Goal: Task Accomplishment & Management: Manage account settings

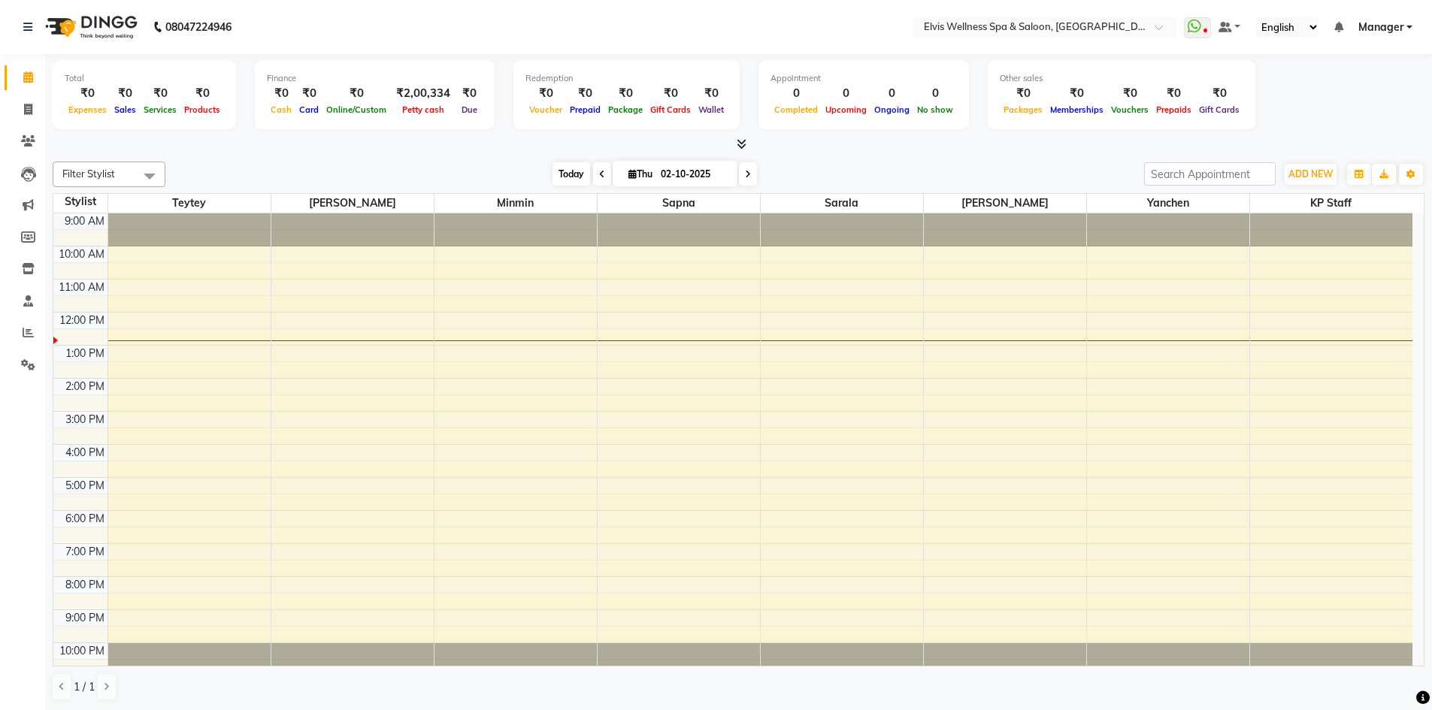
click at [573, 167] on span "Today" at bounding box center [572, 173] width 38 height 23
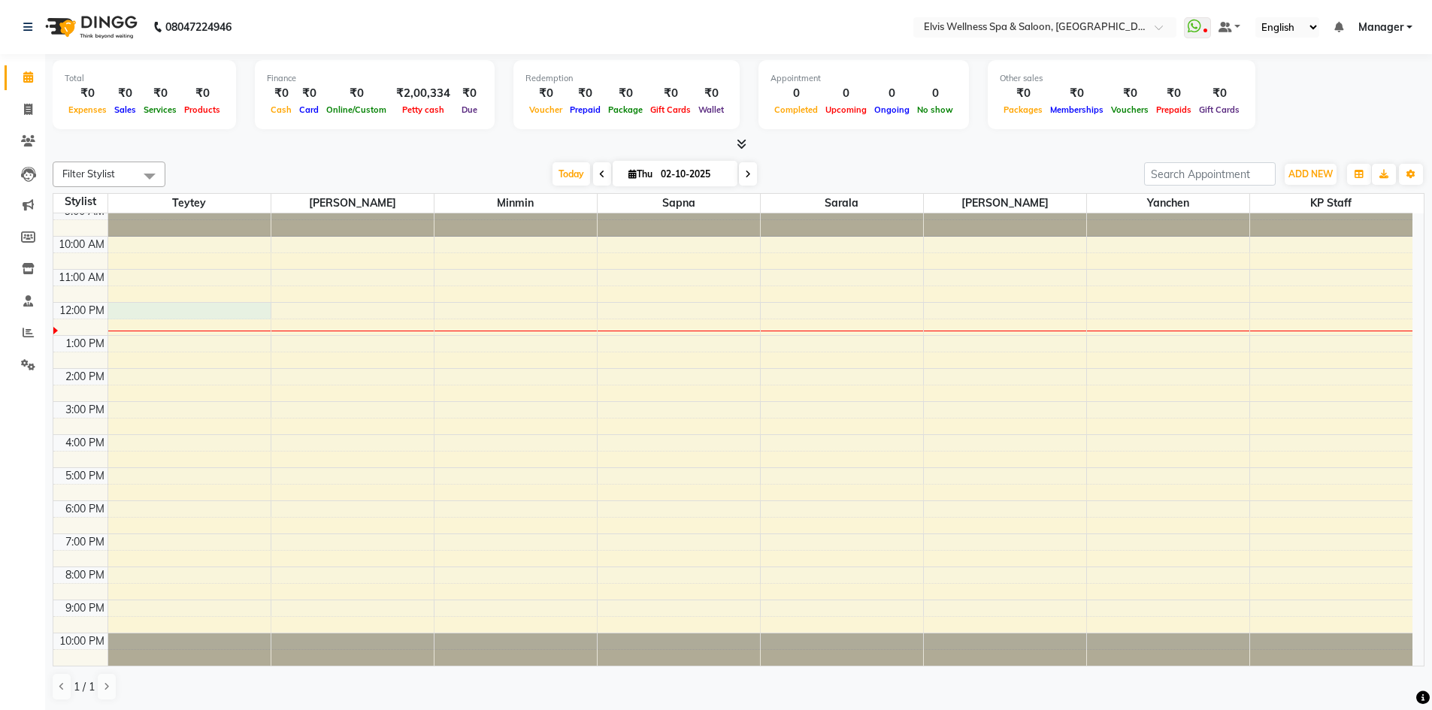
click at [166, 313] on div "9:00 AM 10:00 AM 11:00 AM 12:00 PM 1:00 PM 2:00 PM 3:00 PM 4:00 PM 5:00 PM 6:00…" at bounding box center [732, 435] width 1359 height 462
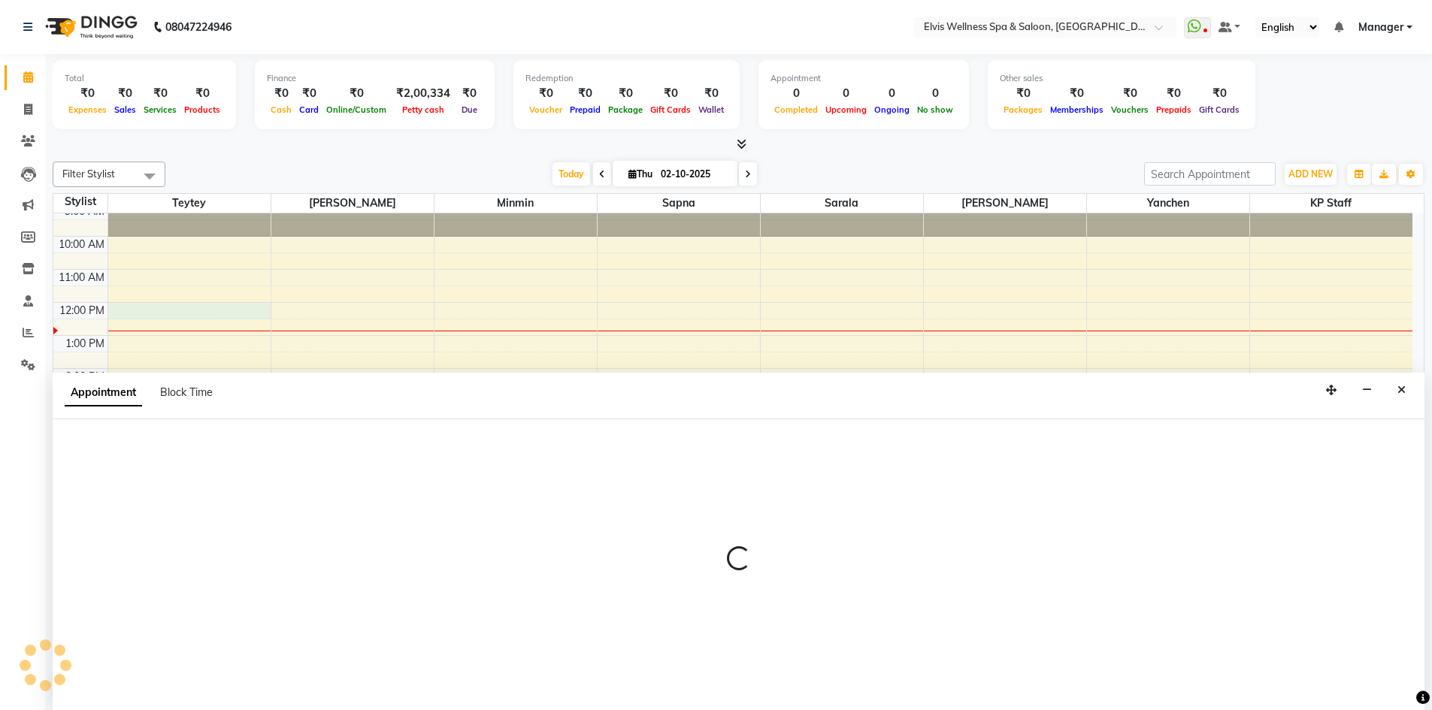
scroll to position [1, 0]
select select "46562"
select select "720"
select select "tentative"
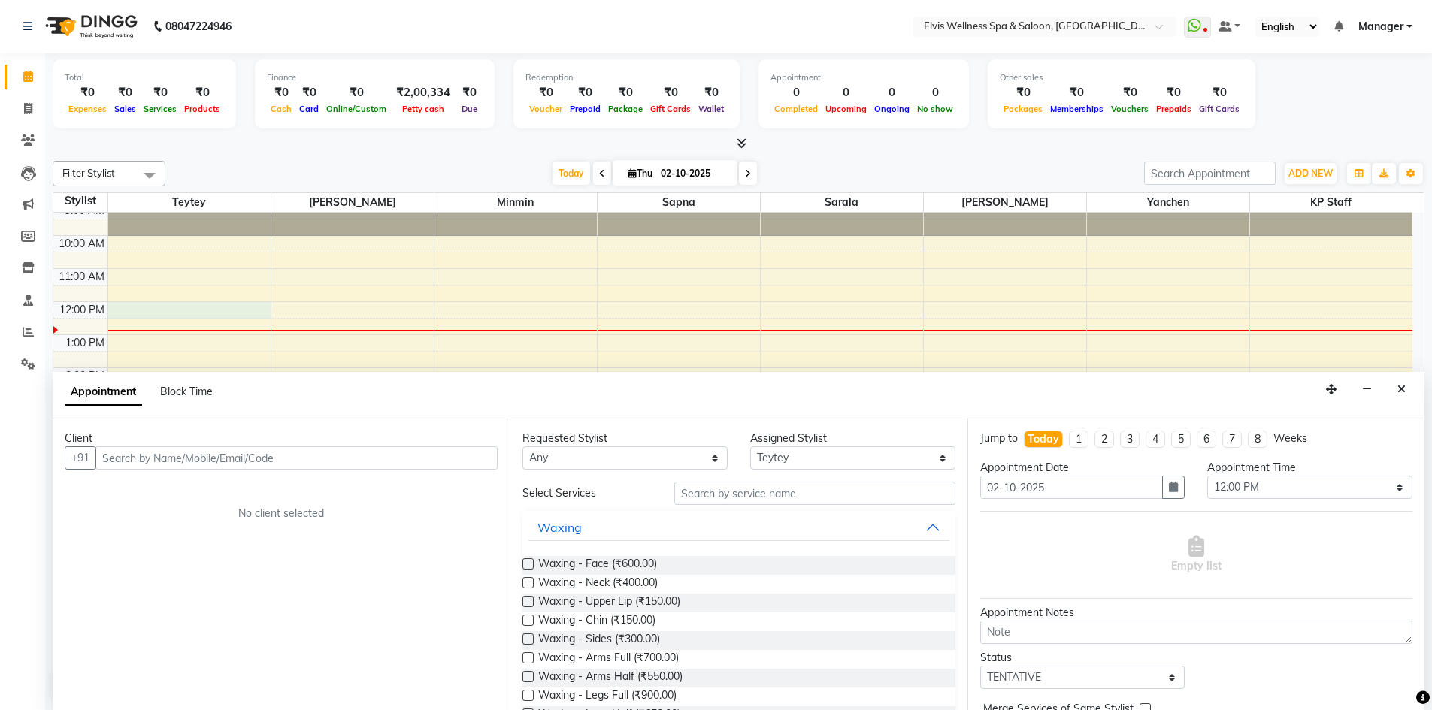
click at [156, 451] on input "text" at bounding box center [296, 458] width 402 height 23
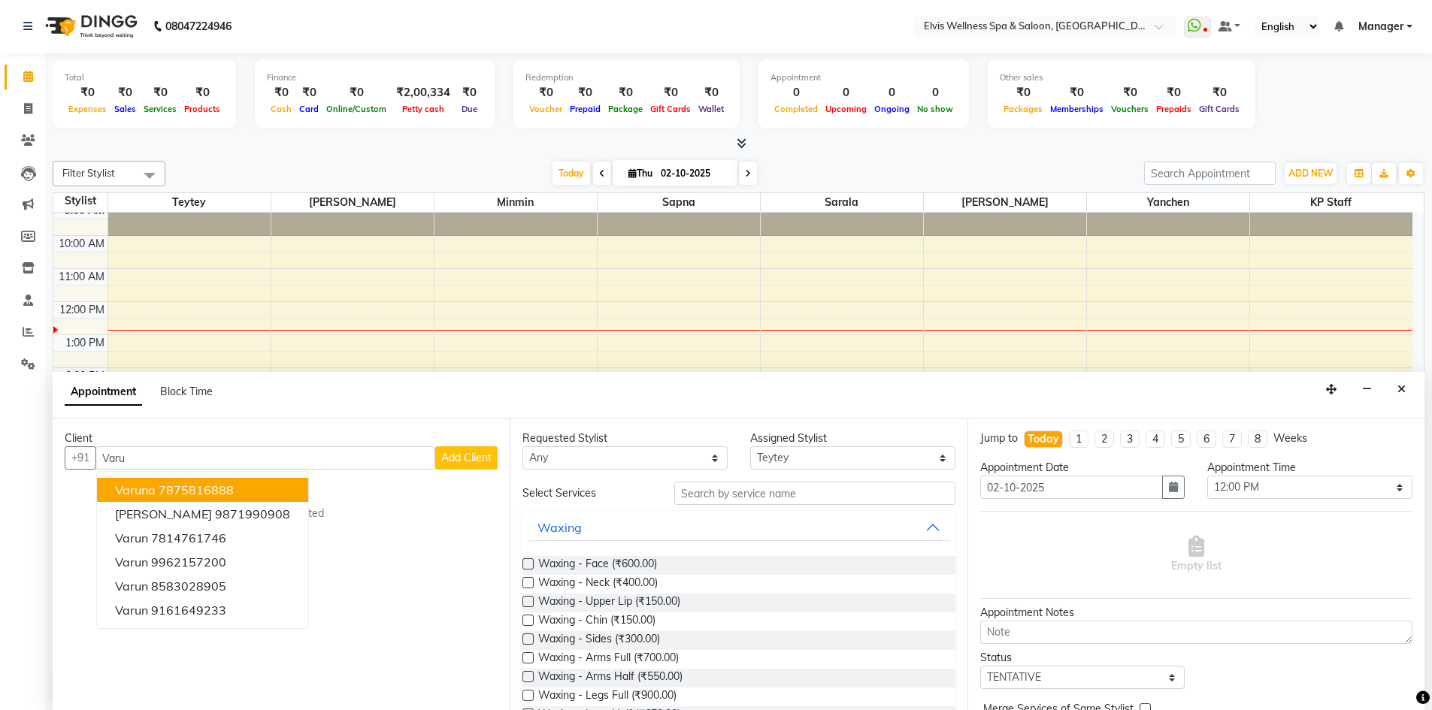
click at [126, 499] on button "Varuna 7875816888" at bounding box center [202, 490] width 211 height 24
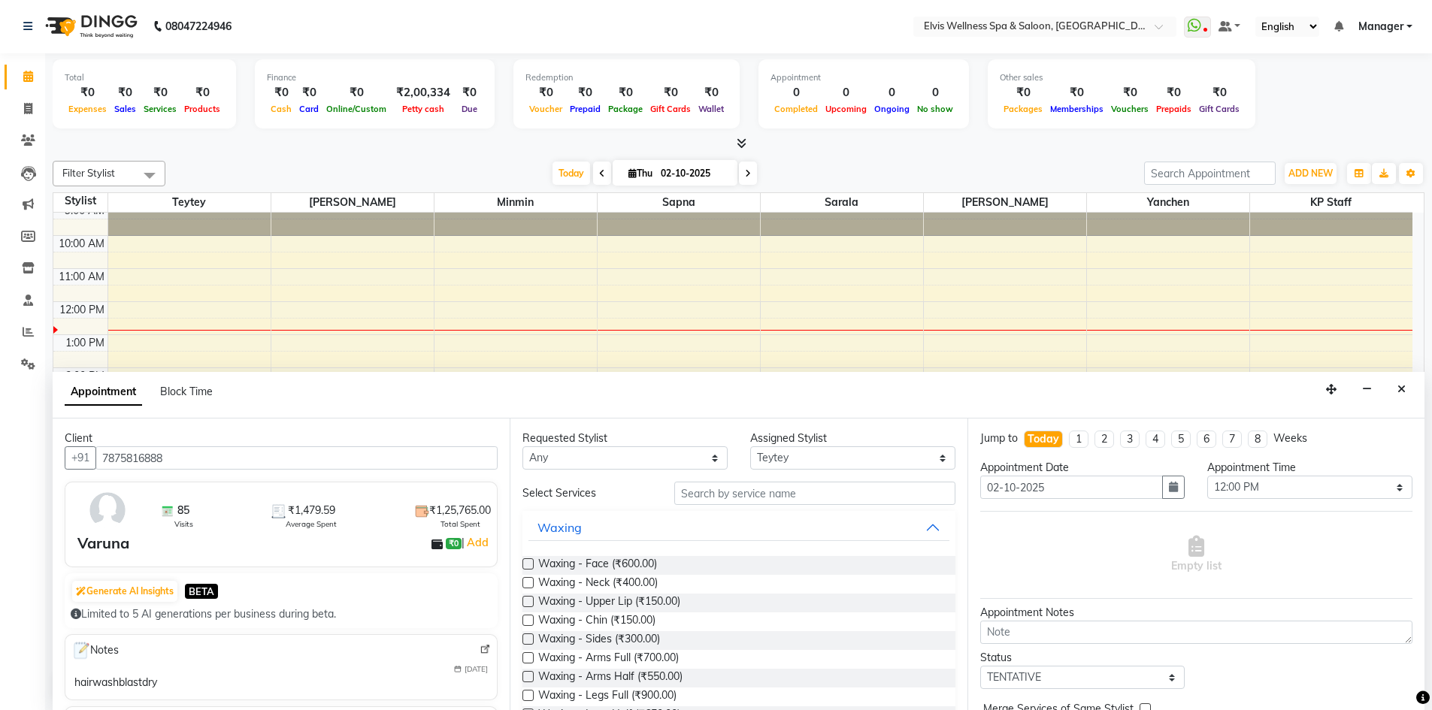
type input "7875816888"
click at [737, 501] on input "text" at bounding box center [814, 493] width 281 height 23
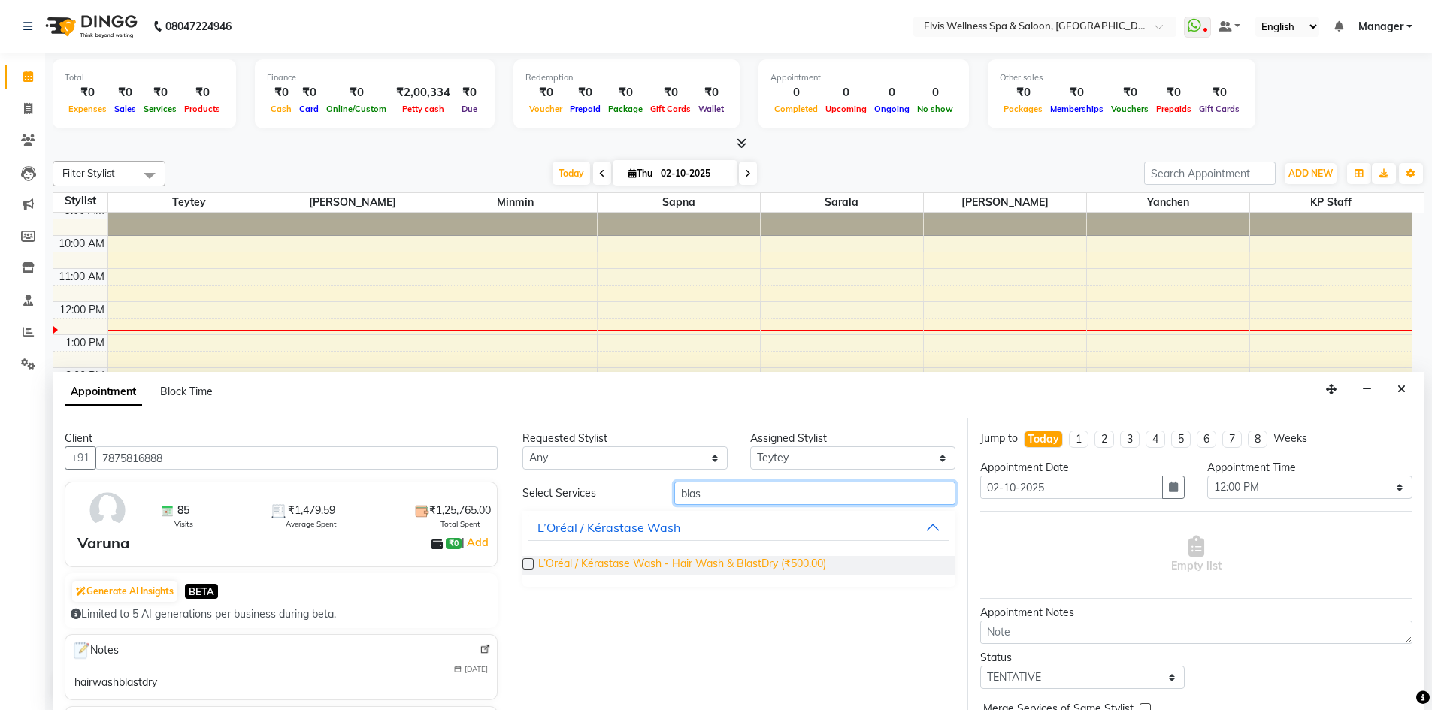
type input "blas"
click at [736, 569] on span "L’Oréal / Kérastase Wash - Hair Wash & BlastDry (₹500.00)" at bounding box center [682, 565] width 288 height 19
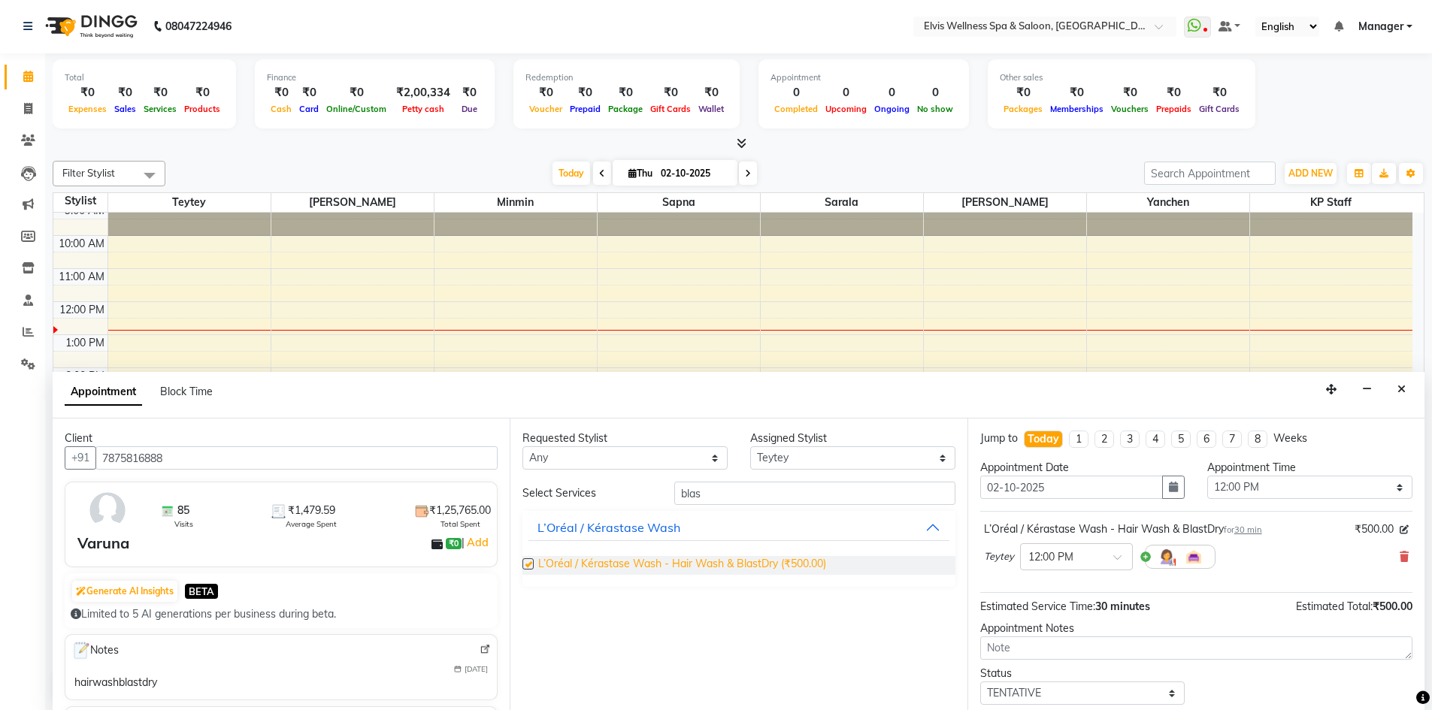
checkbox input "false"
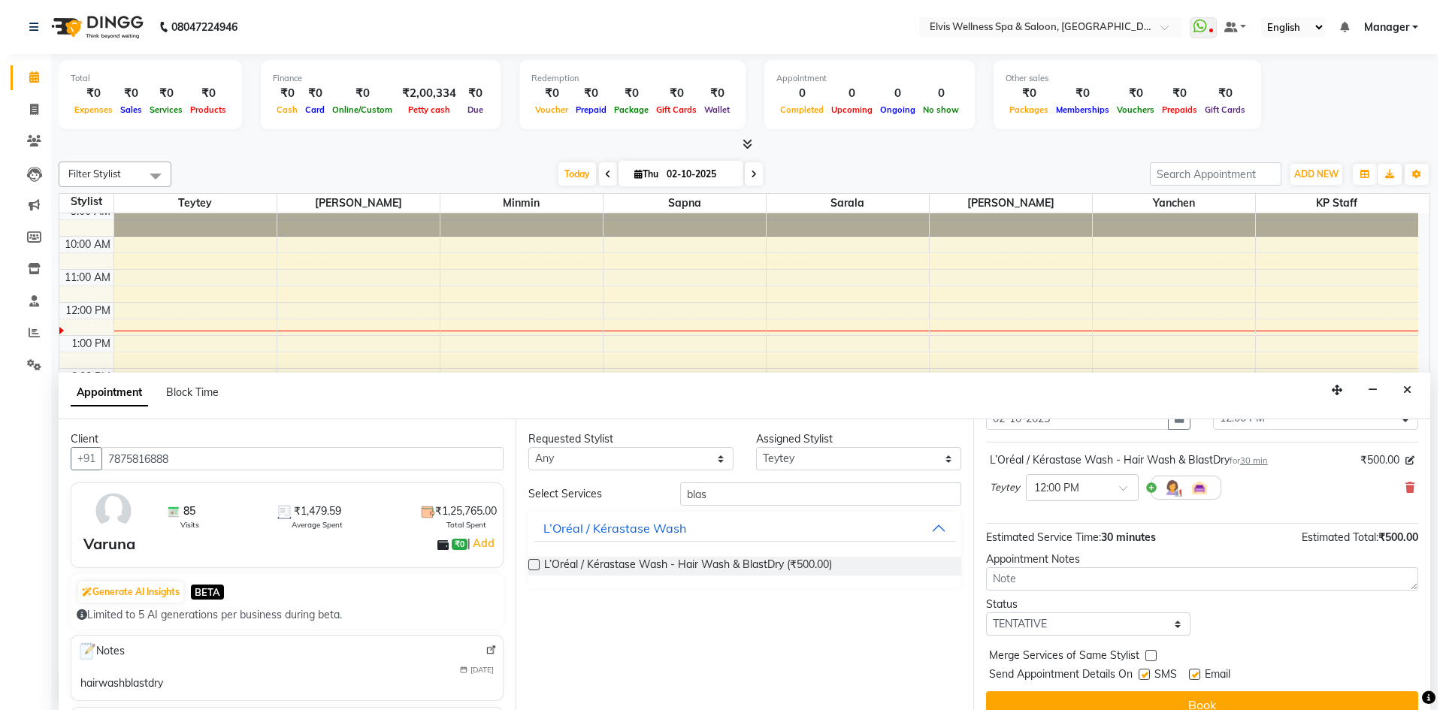
scroll to position [89, 0]
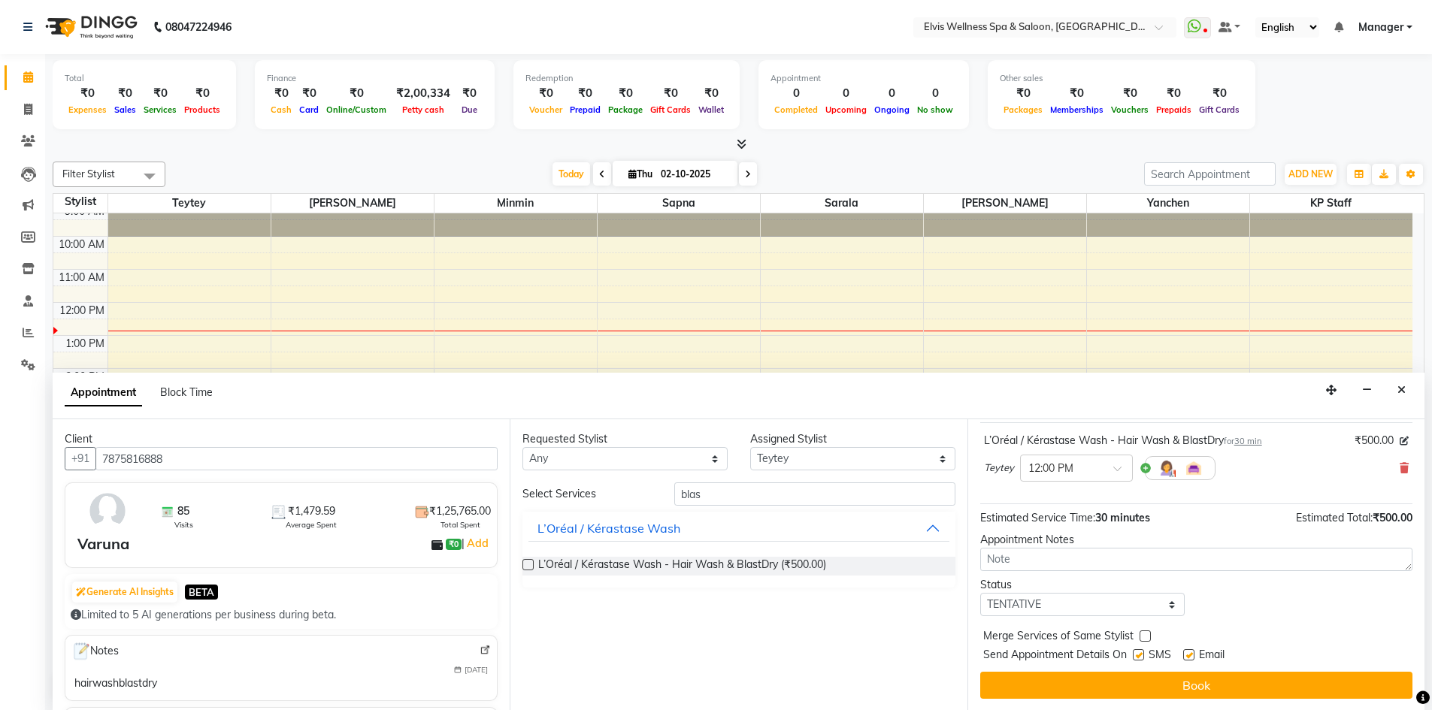
click at [1137, 656] on label at bounding box center [1138, 655] width 11 height 11
click at [1137, 656] on input "checkbox" at bounding box center [1138, 657] width 10 height 10
checkbox input "false"
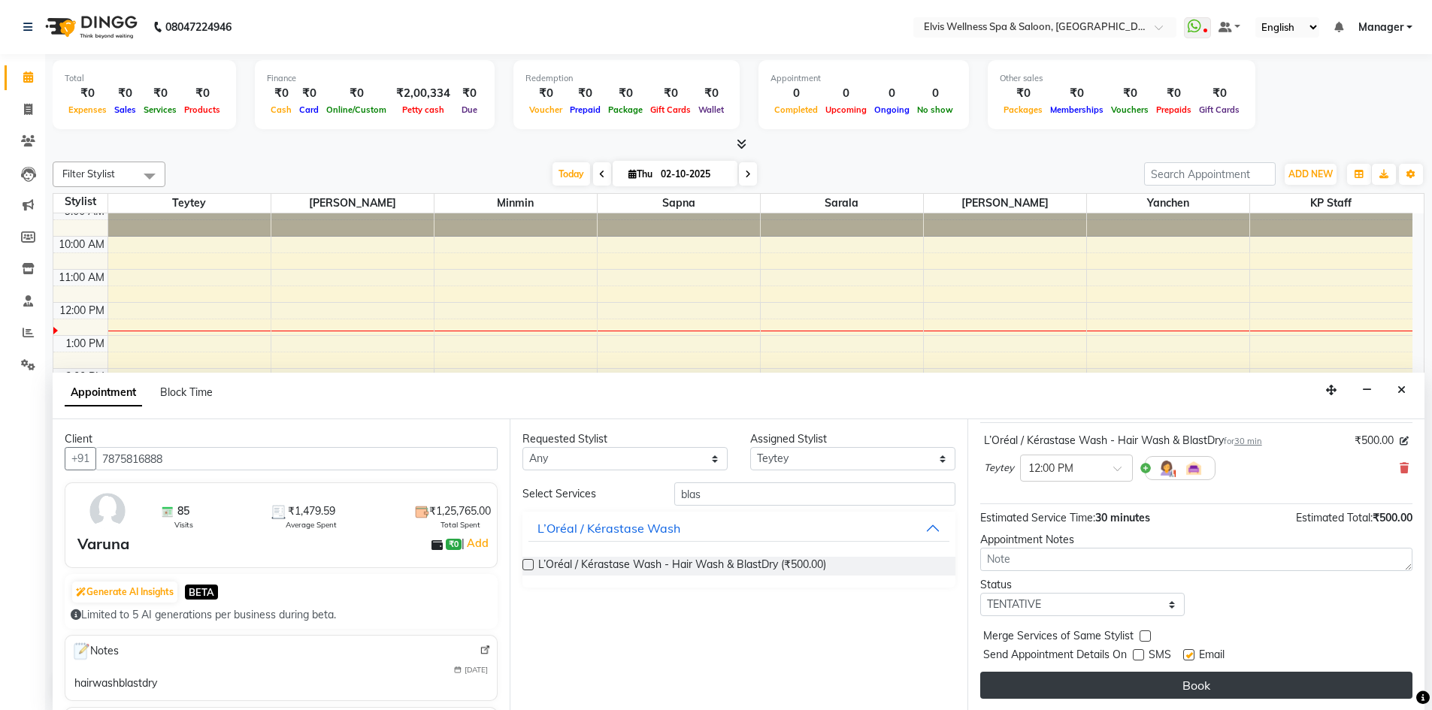
click at [1129, 696] on button "Book" at bounding box center [1196, 685] width 432 height 27
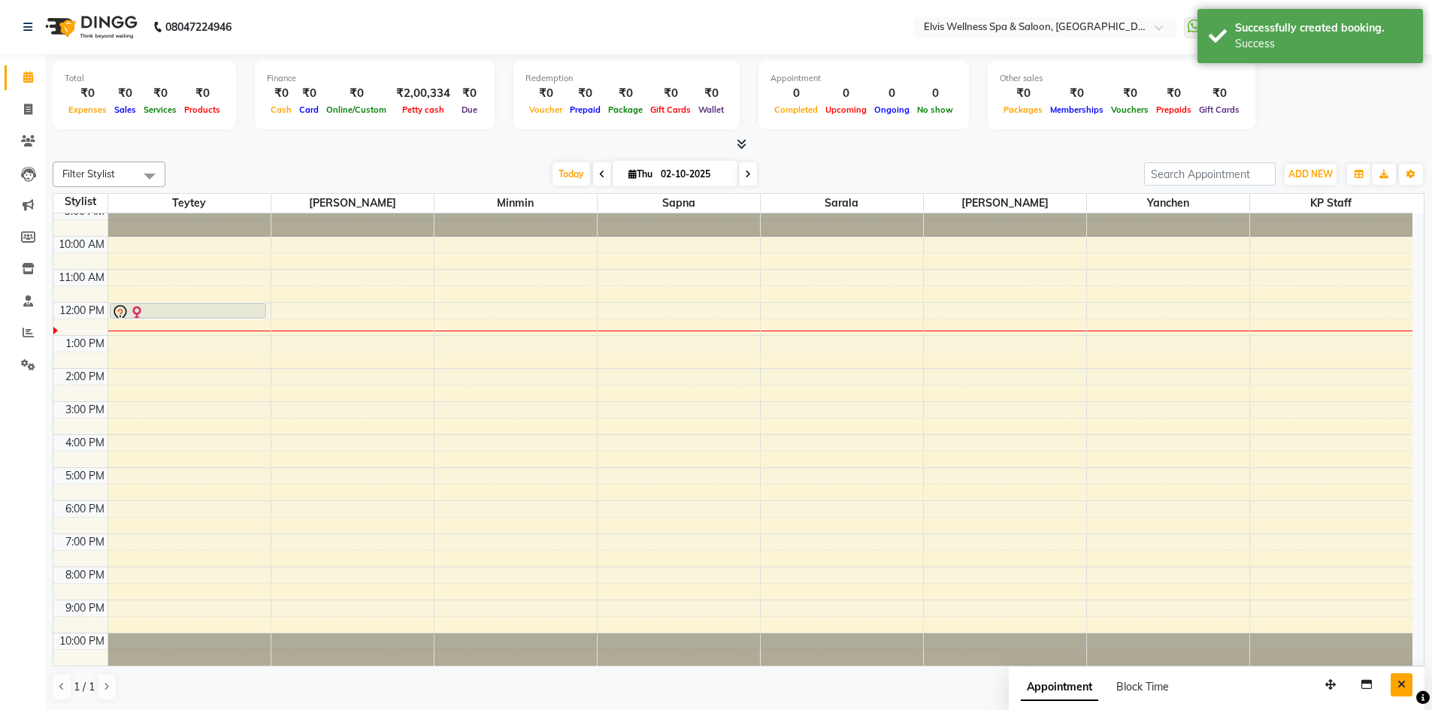
click at [1401, 688] on icon "Close" at bounding box center [1402, 685] width 8 height 11
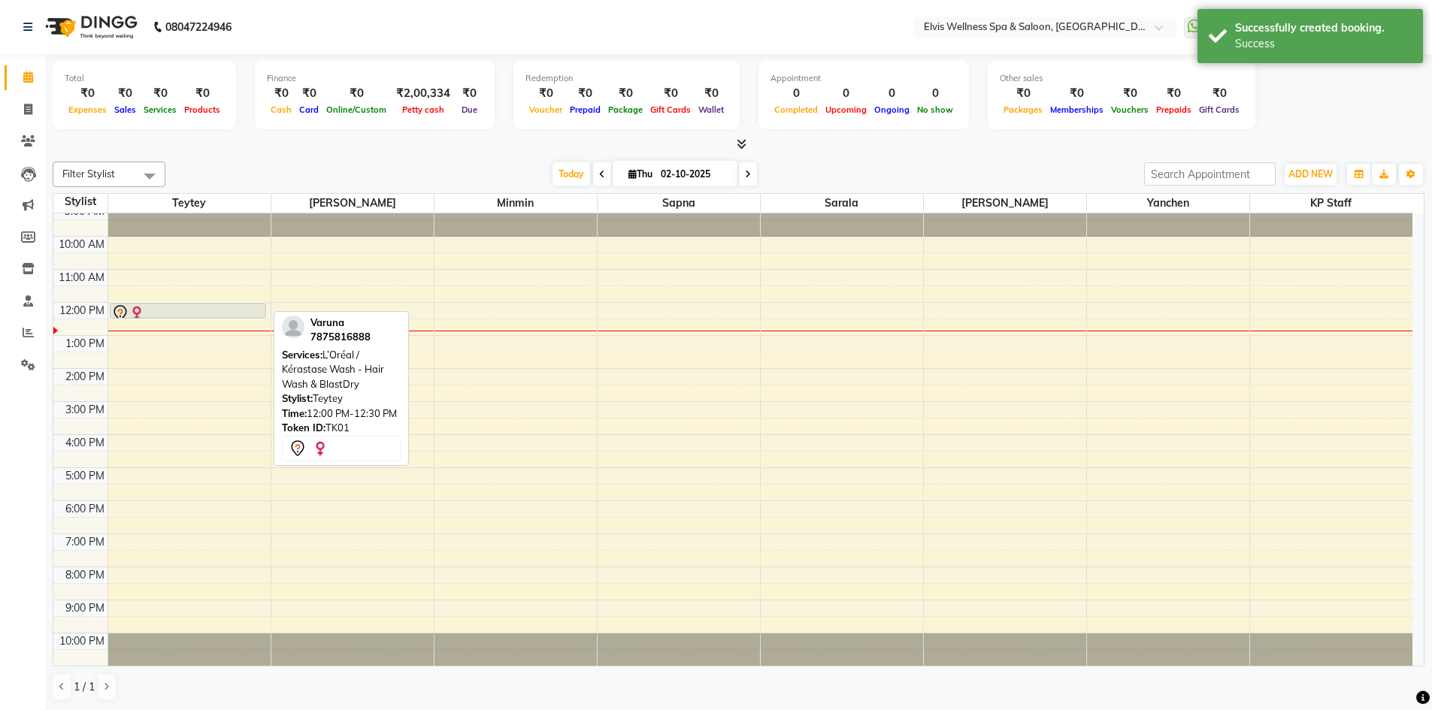
click at [235, 313] on div at bounding box center [188, 313] width 154 height 18
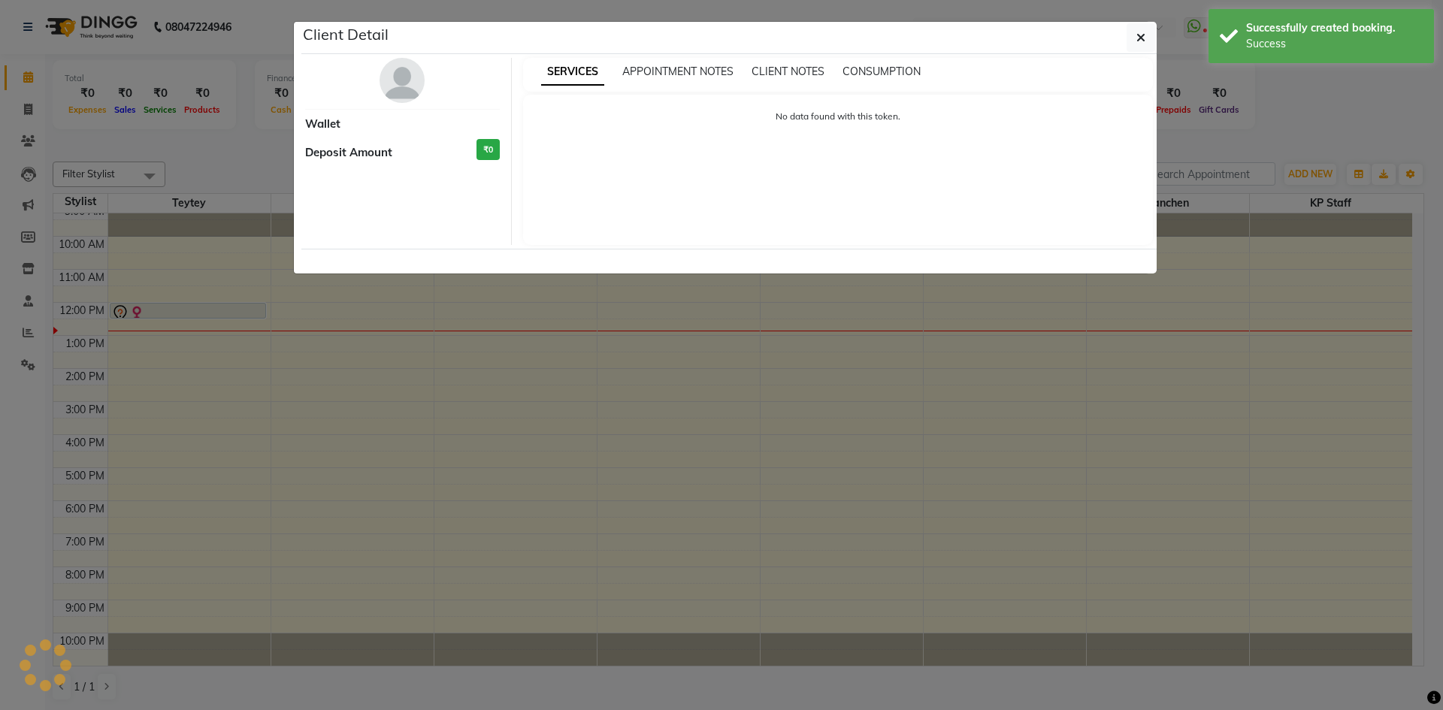
select select "7"
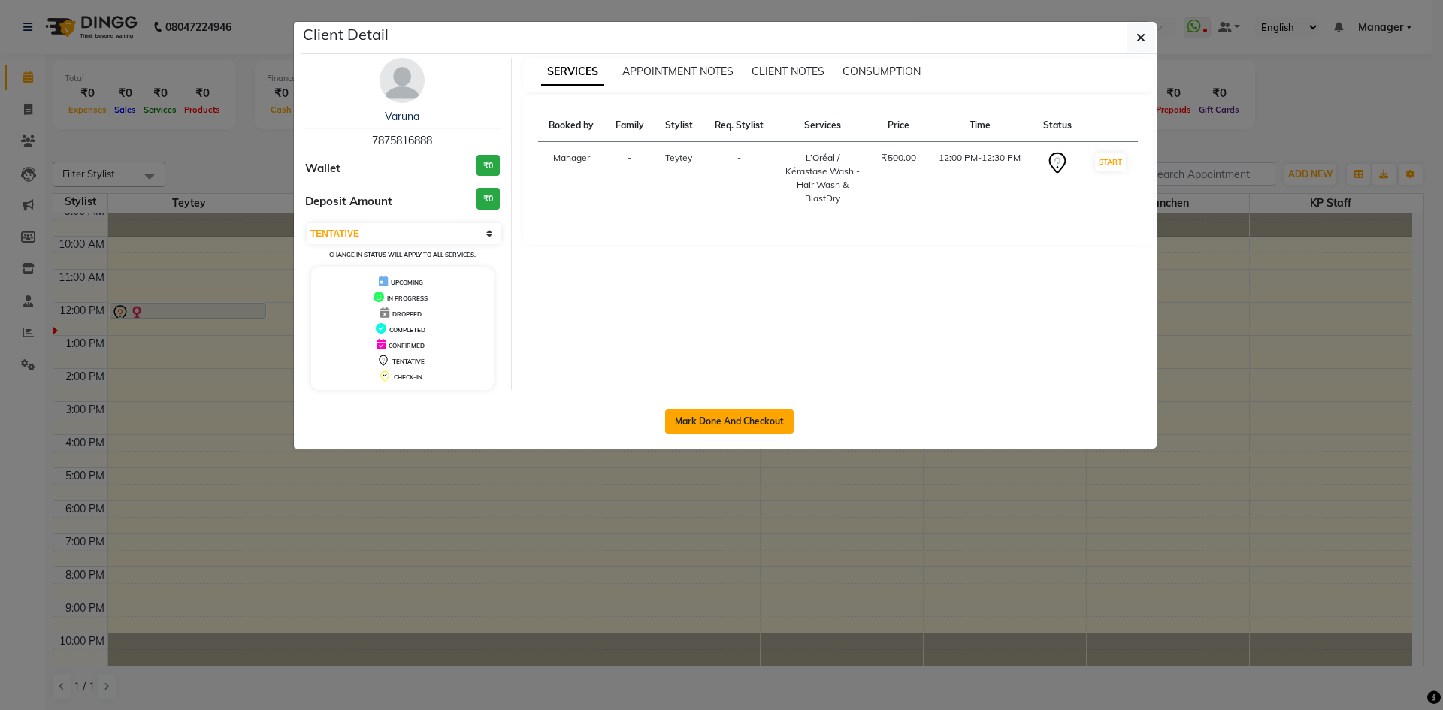
click at [707, 428] on button "Mark Done And Checkout" at bounding box center [729, 422] width 129 height 24
select select "service"
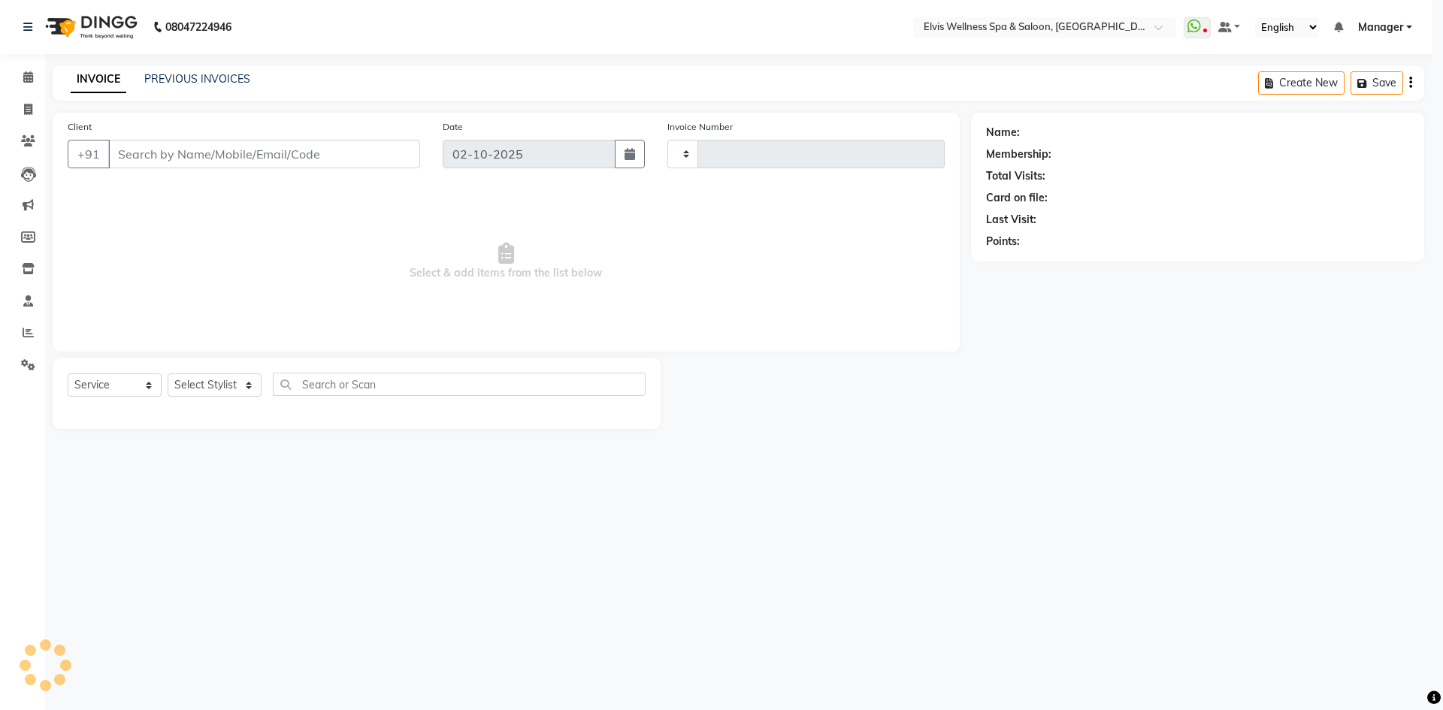
type input "1884"
select select "6269"
type input "7875816888"
select select "46562"
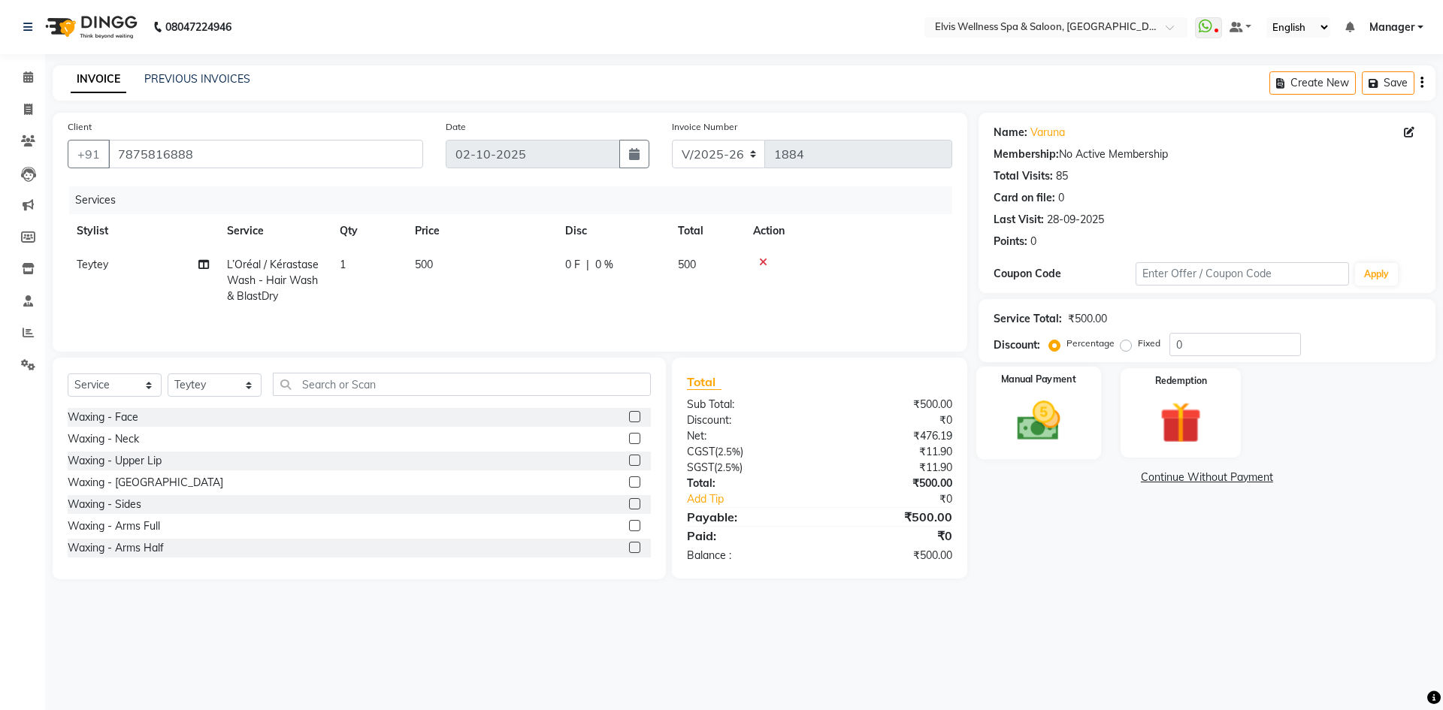
click at [1020, 379] on label "Manual Payment" at bounding box center [1038, 380] width 75 height 14
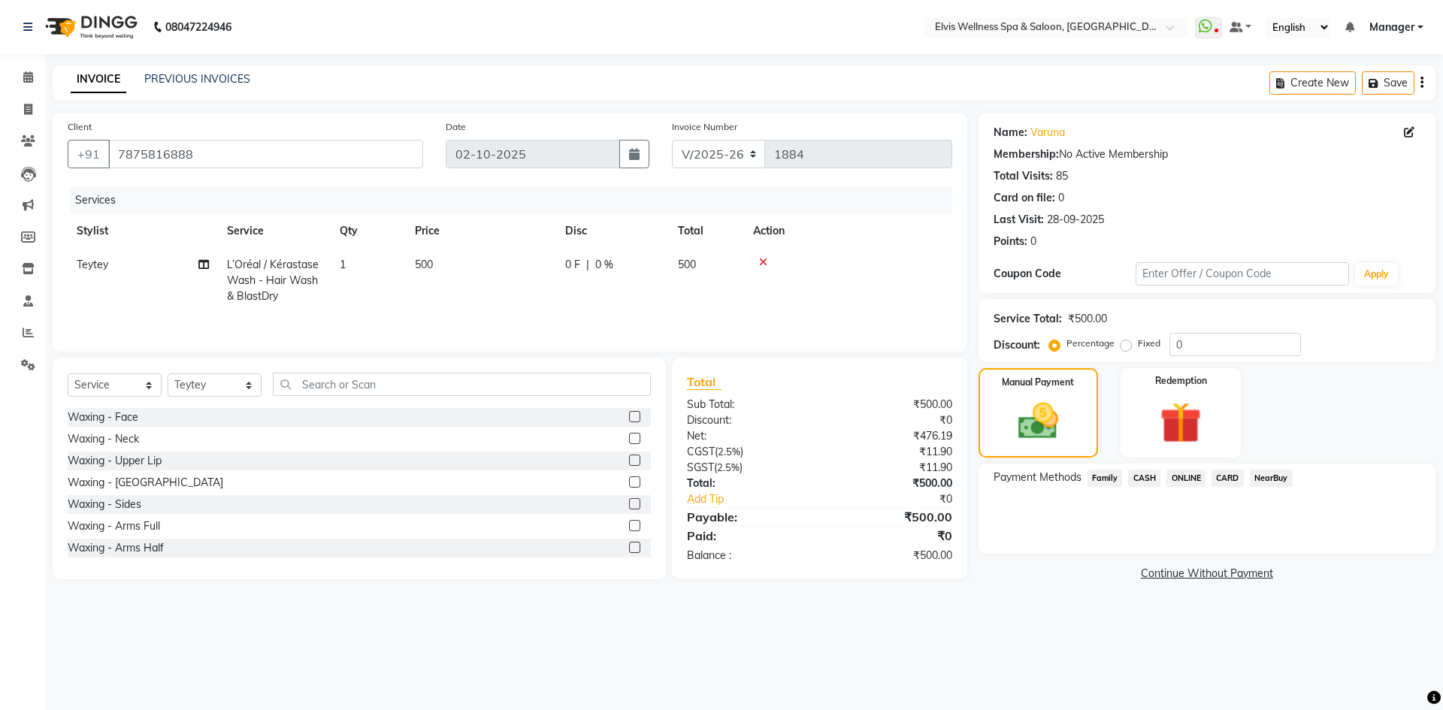
click at [1236, 477] on span "CARD" at bounding box center [1228, 478] width 32 height 17
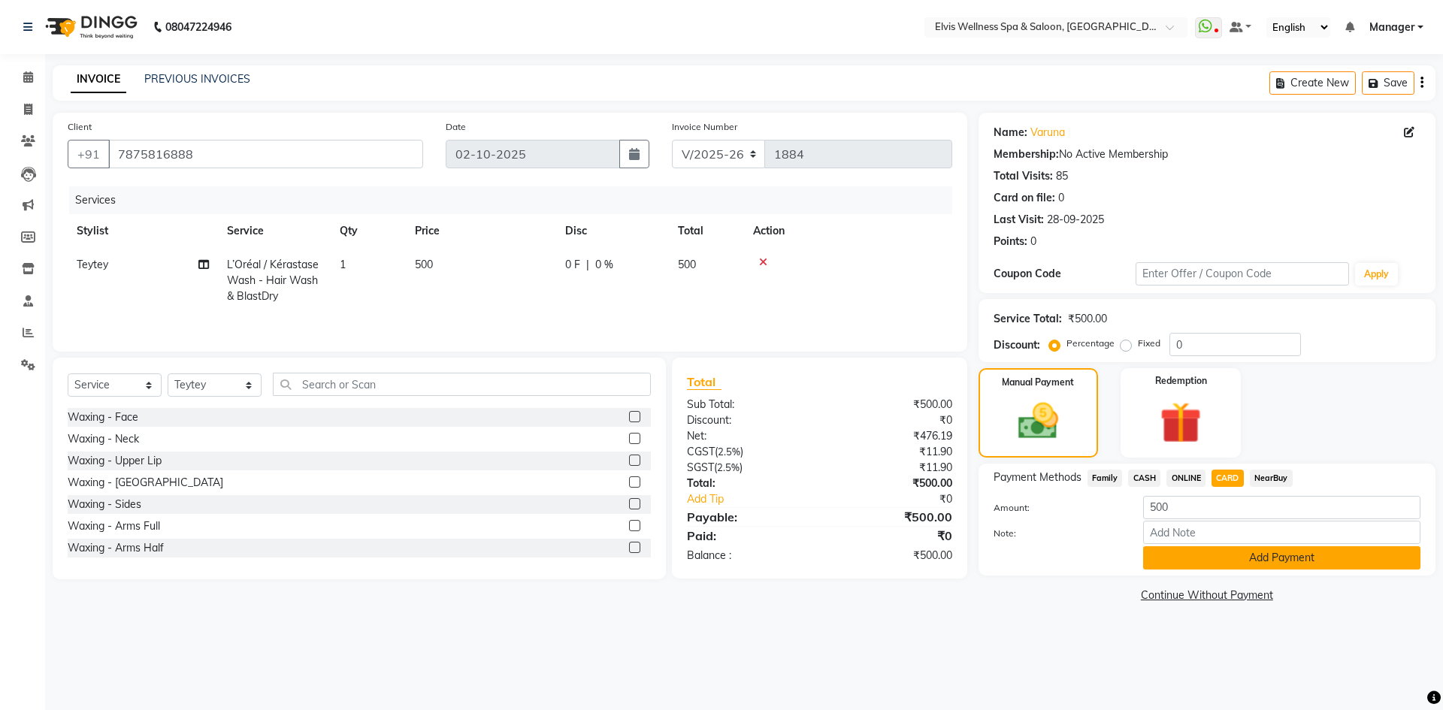
click at [1237, 562] on button "Add Payment" at bounding box center [1281, 558] width 277 height 23
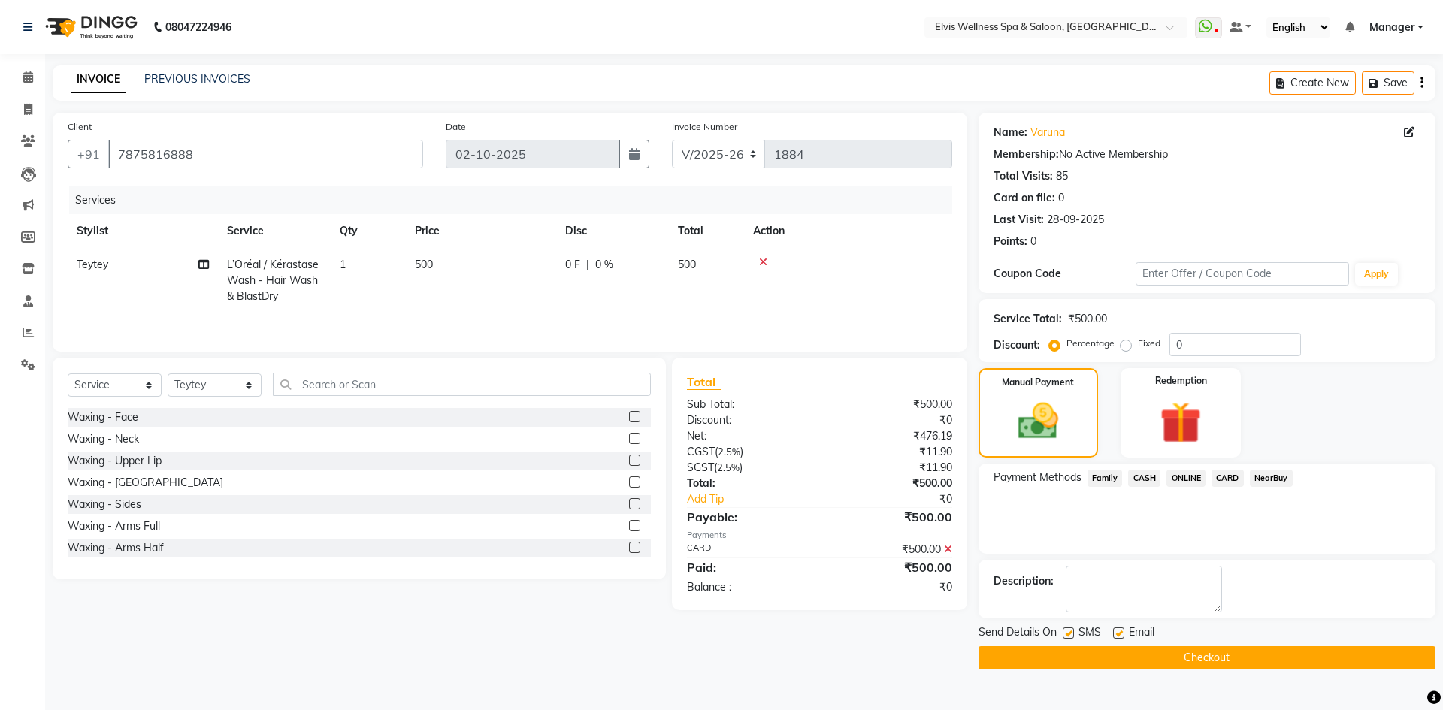
click at [1068, 637] on label at bounding box center [1068, 633] width 11 height 11
click at [1068, 637] on input "checkbox" at bounding box center [1068, 634] width 10 height 10
checkbox input "false"
click at [1075, 653] on button "Checkout" at bounding box center [1207, 658] width 457 height 23
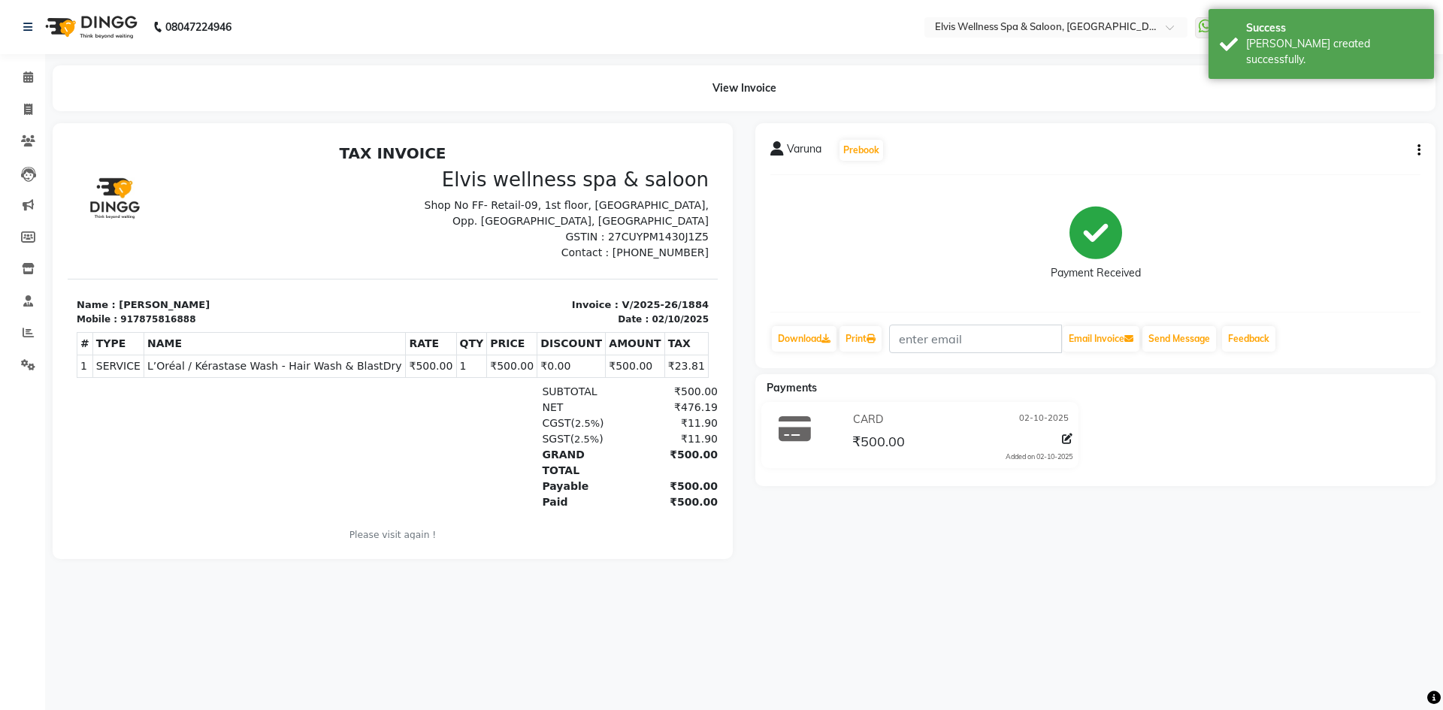
select select "service"
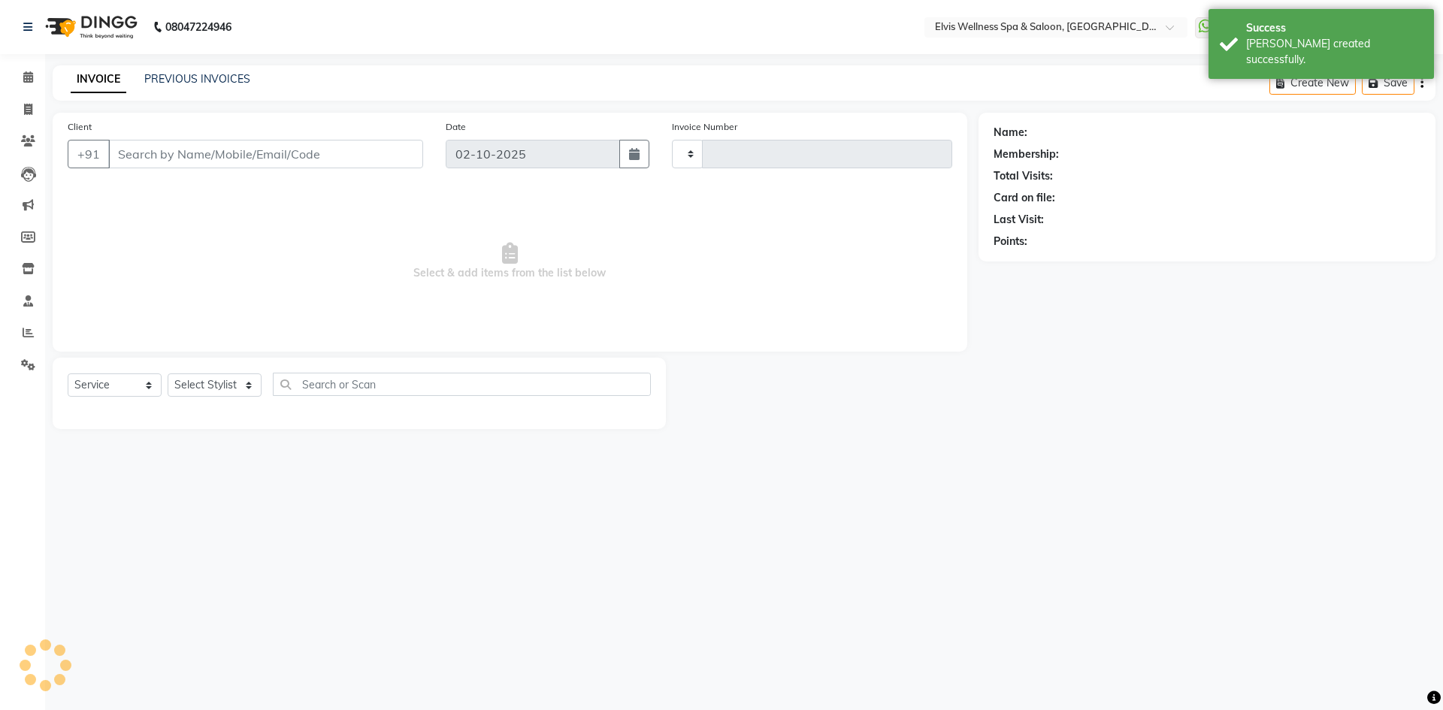
type input "1885"
select select "6269"
type input "7875816888"
select select "46562"
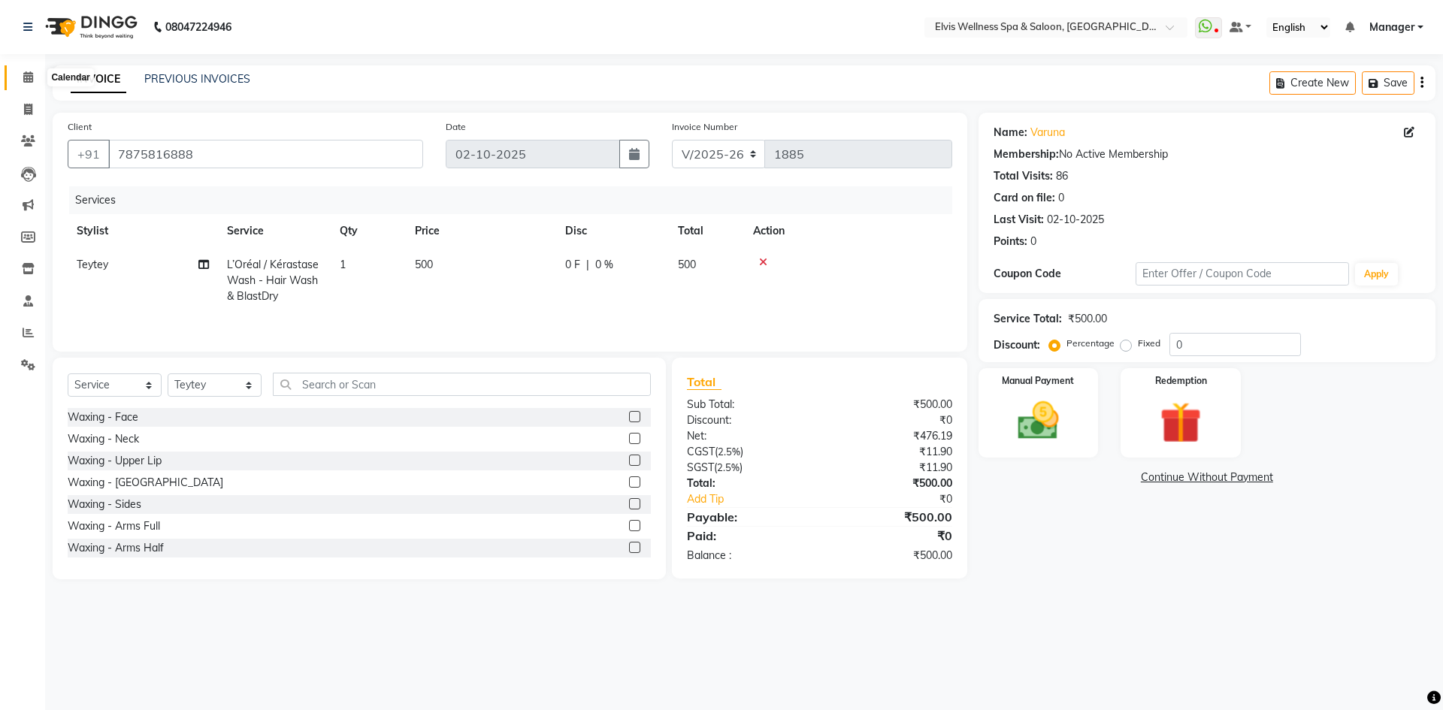
click at [20, 78] on span at bounding box center [28, 77] width 26 height 17
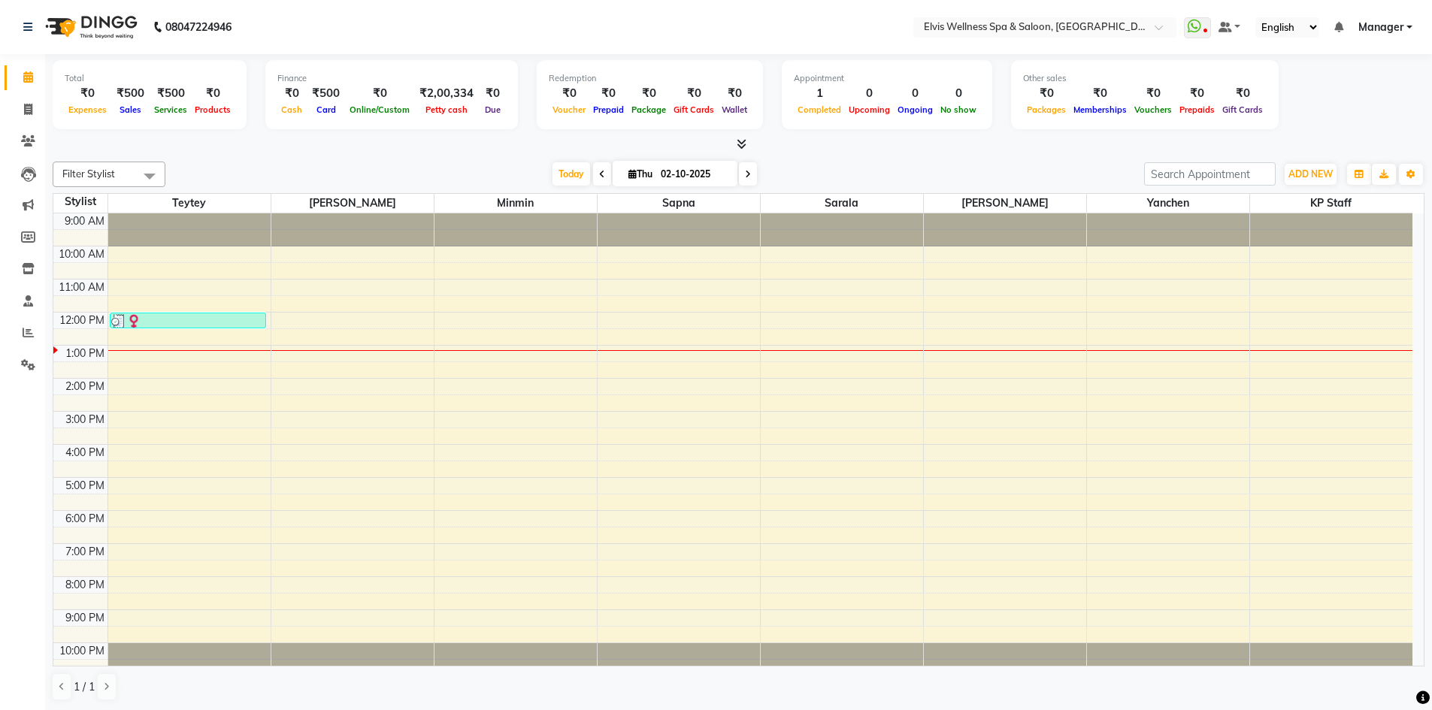
click at [282, 415] on div "9:00 AM 10:00 AM 11:00 AM 12:00 PM 1:00 PM 2:00 PM 3:00 PM 4:00 PM 5:00 PM 6:00…" at bounding box center [732, 445] width 1359 height 462
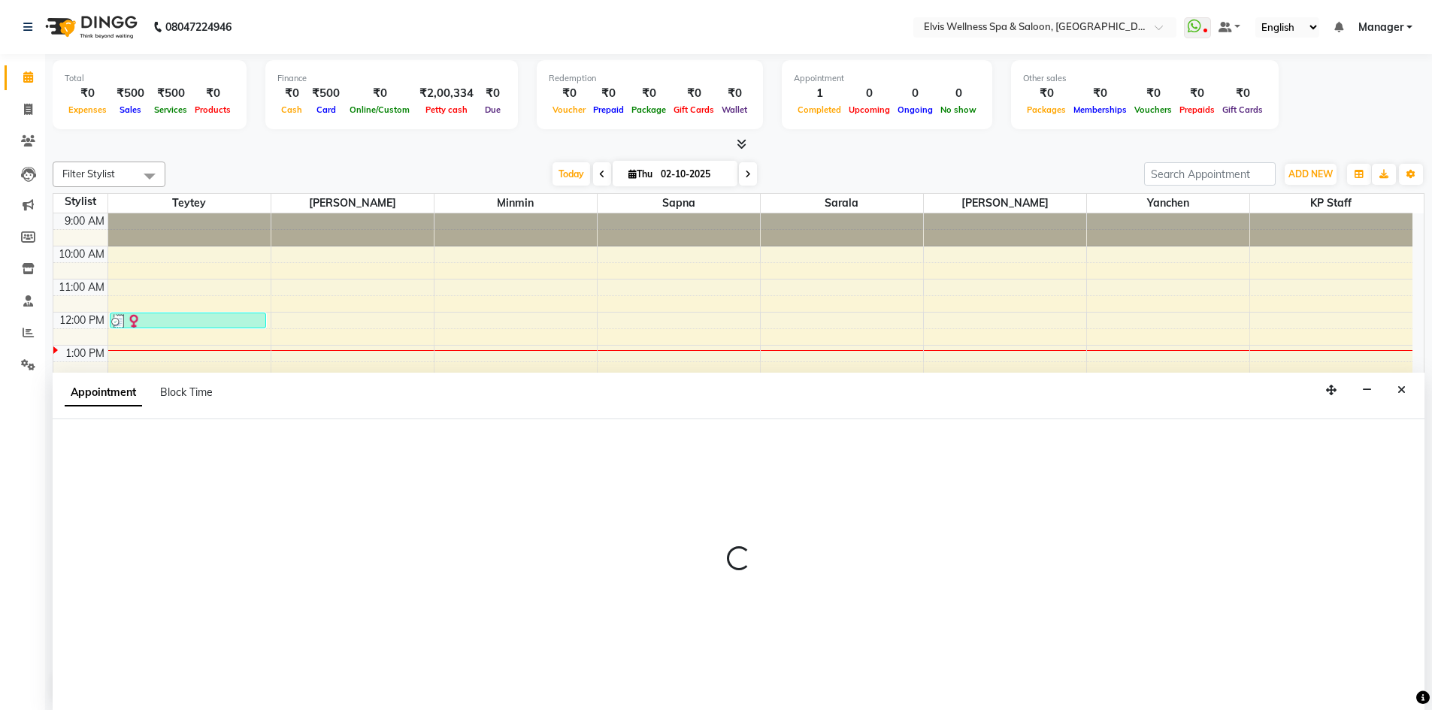
scroll to position [1, 0]
select select "46975"
select select "tentative"
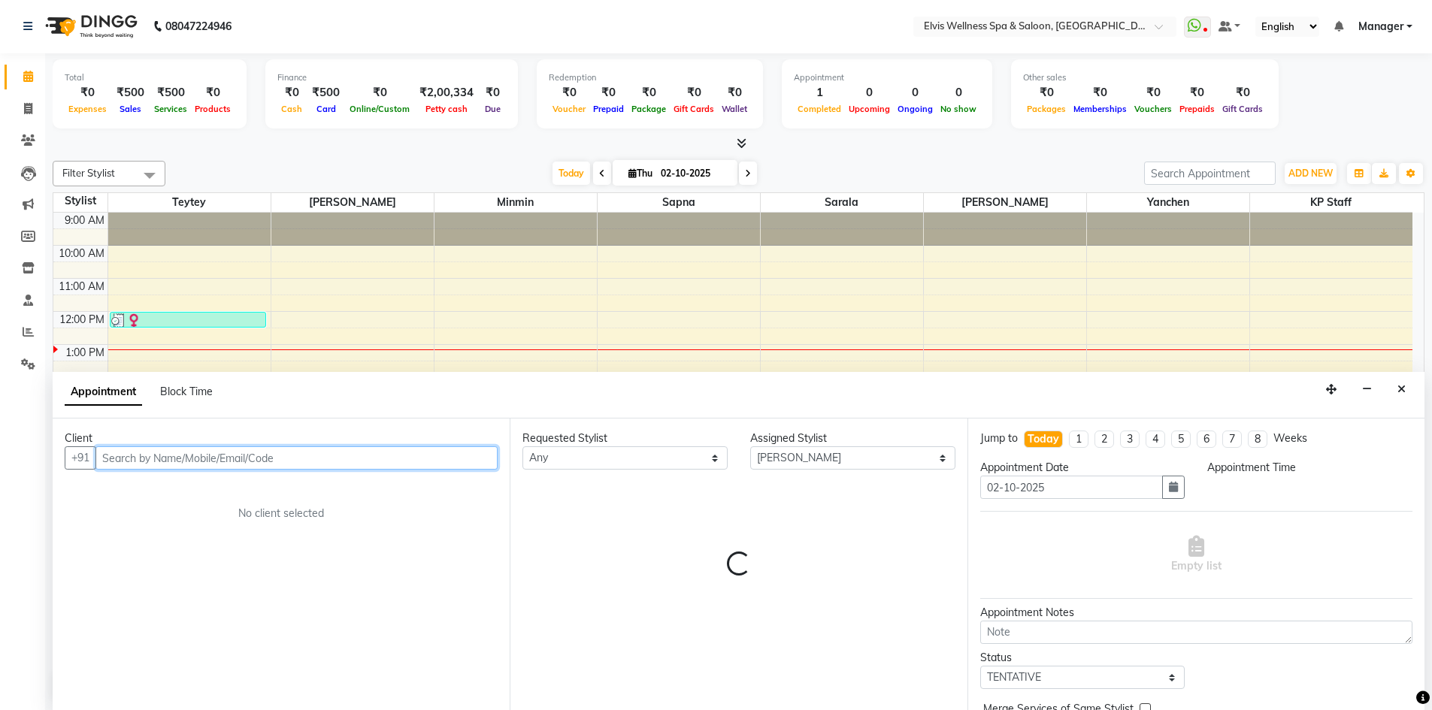
select select "900"
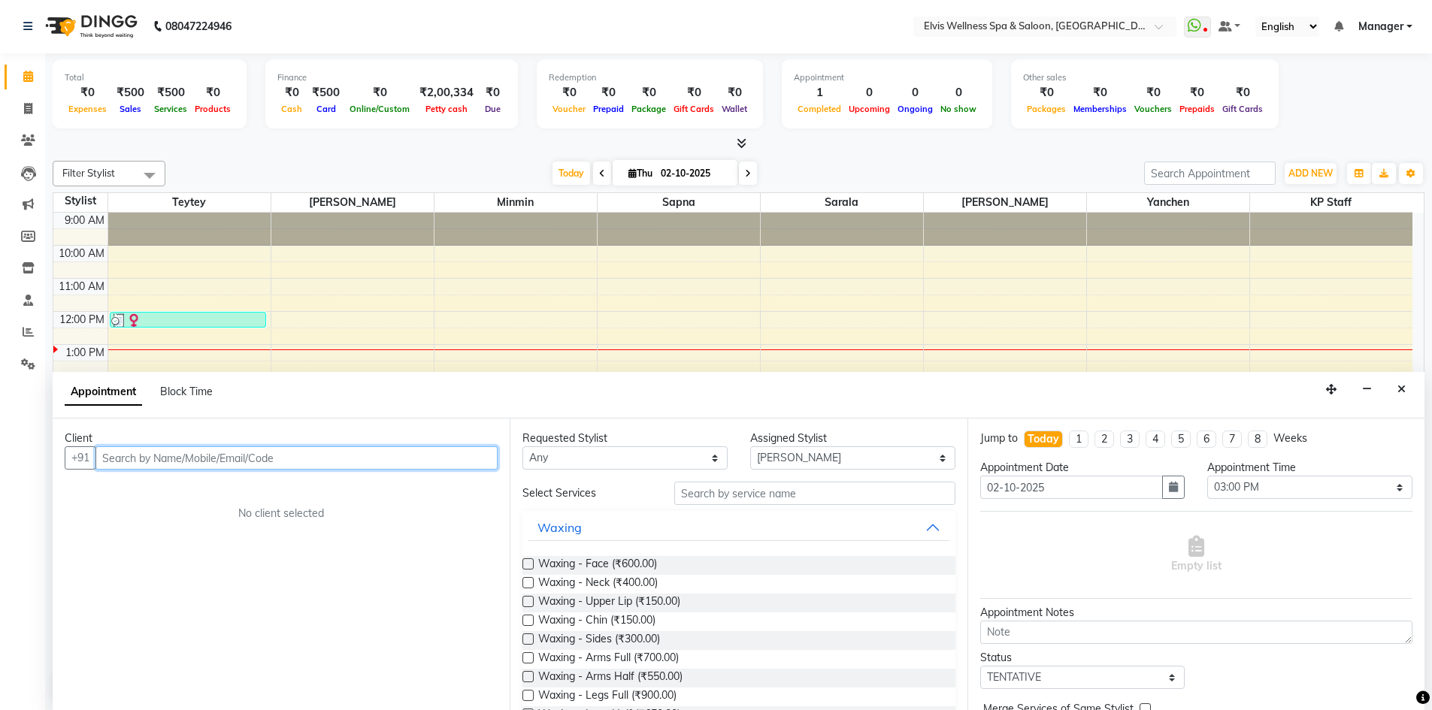
click at [256, 463] on input "text" at bounding box center [296, 458] width 402 height 23
drag, startPoint x: 194, startPoint y: 456, endPoint x: 98, endPoint y: 458, distance: 95.5
click at [98, 458] on input "8208186846" at bounding box center [265, 458] width 340 height 23
click at [331, 471] on div "Client [PHONE_NUMBER] Add Client No client selected" at bounding box center [281, 565] width 457 height 292
click at [310, 468] on input "8208186846" at bounding box center [265, 458] width 340 height 23
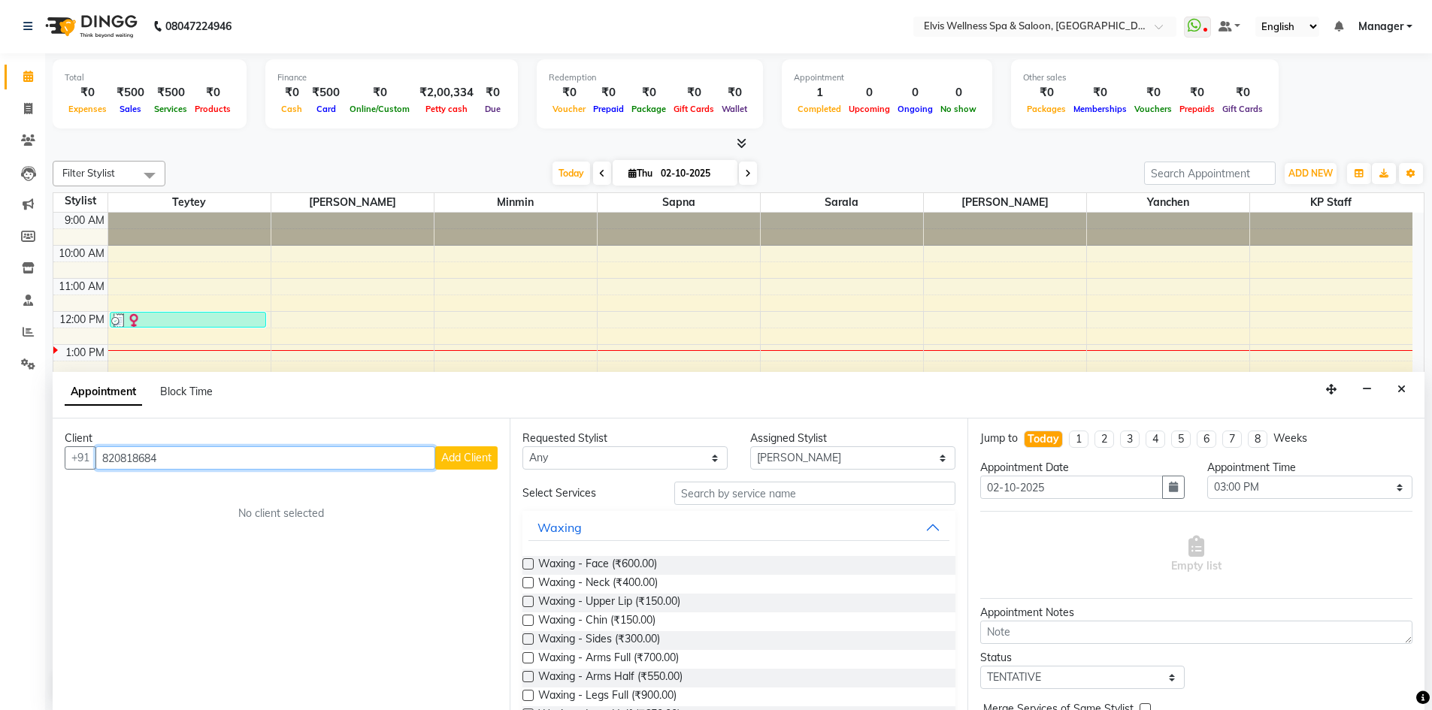
type input "8208186846"
click at [1397, 389] on button "Close" at bounding box center [1402, 389] width 22 height 23
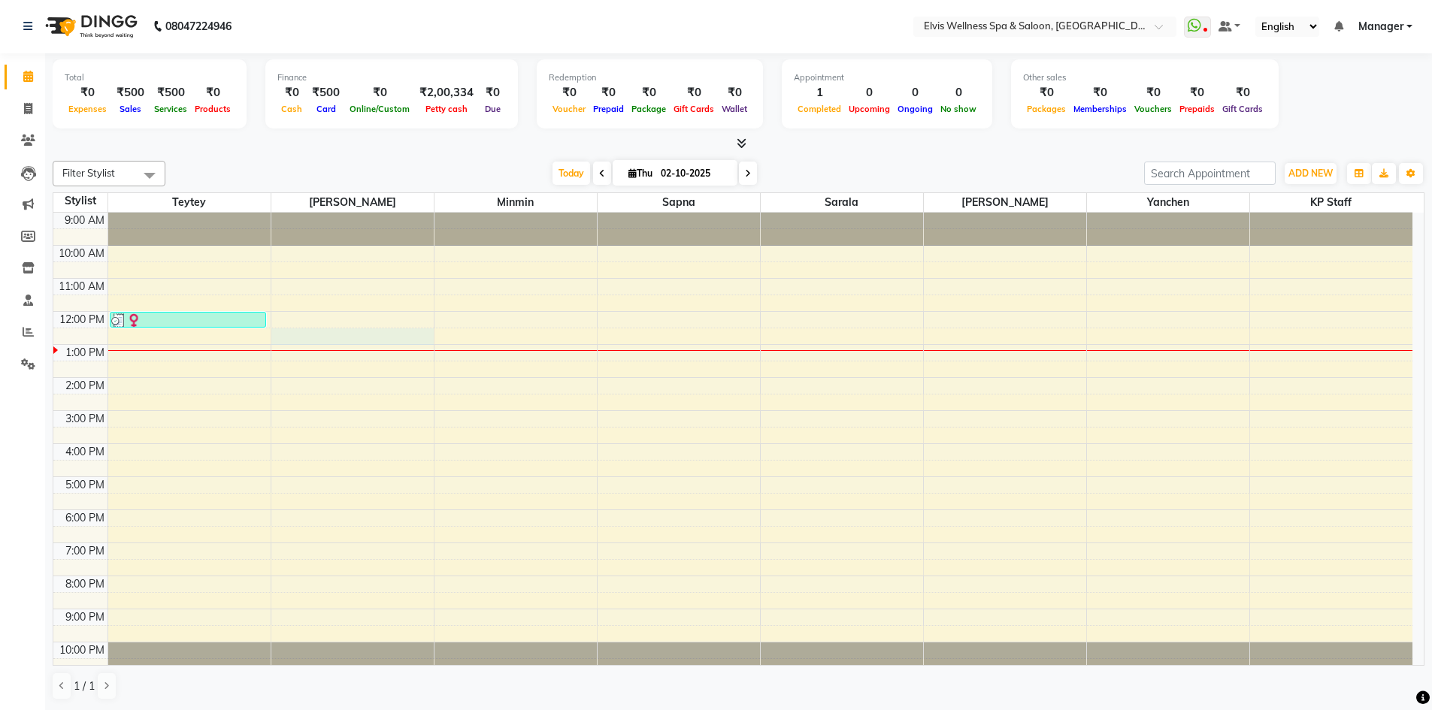
click at [320, 336] on div "9:00 AM 10:00 AM 11:00 AM 12:00 PM 1:00 PM 2:00 PM 3:00 PM 4:00 PM 5:00 PM 6:00…" at bounding box center [732, 444] width 1359 height 462
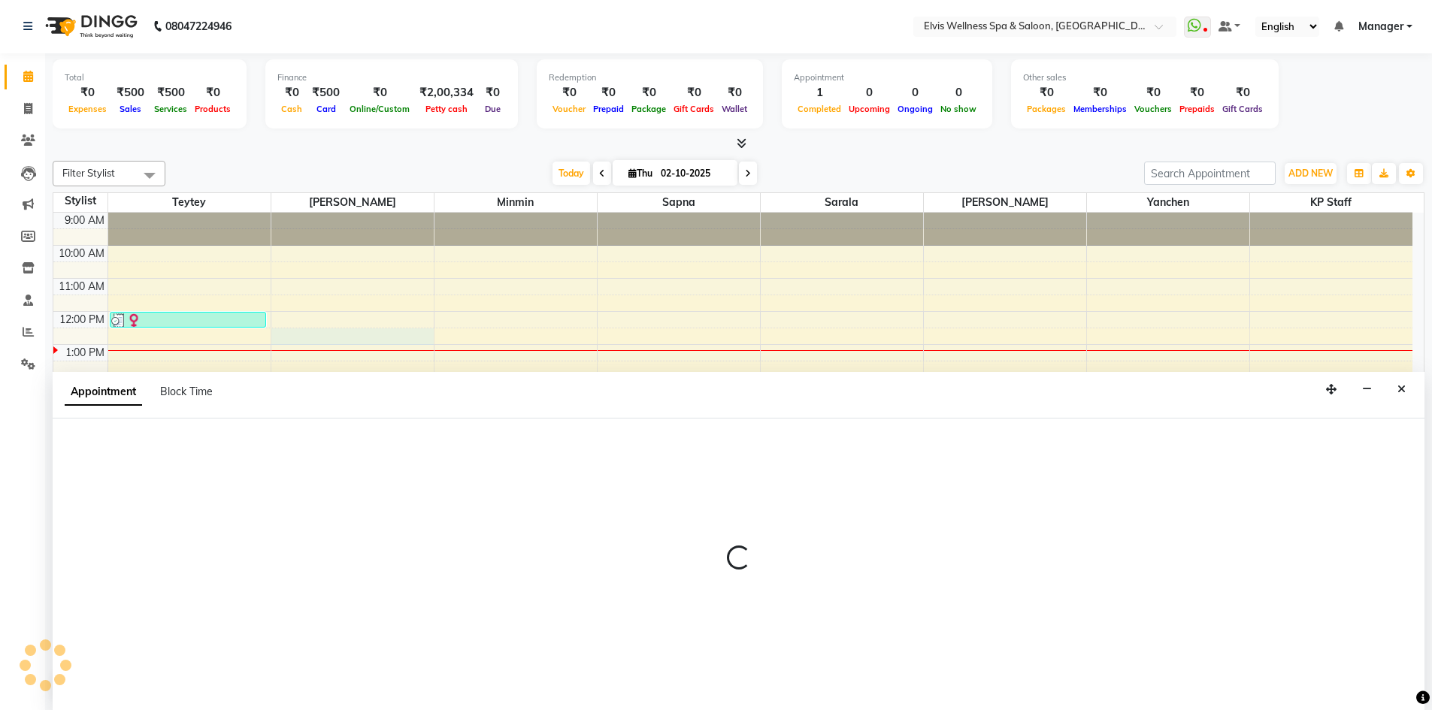
select select "46975"
select select "750"
select select "tentative"
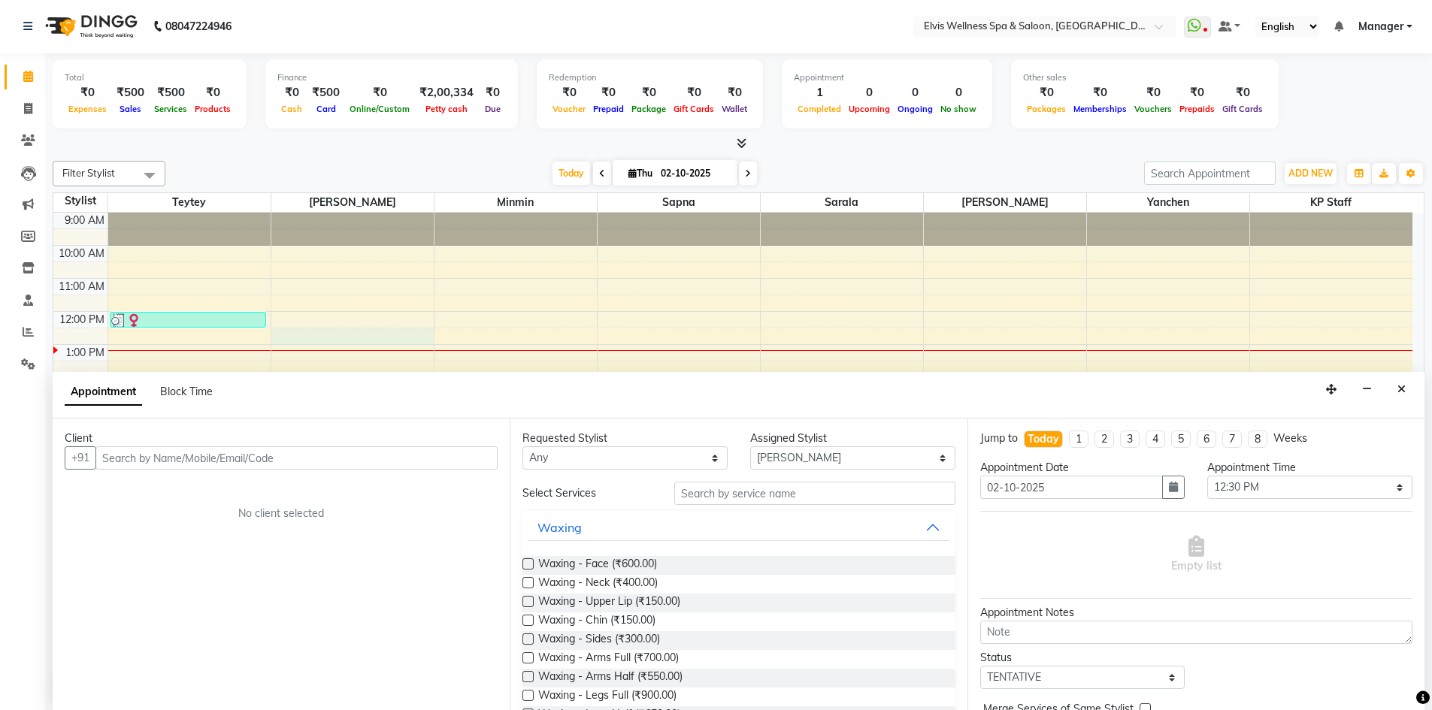
click at [154, 462] on input "text" at bounding box center [296, 458] width 402 height 23
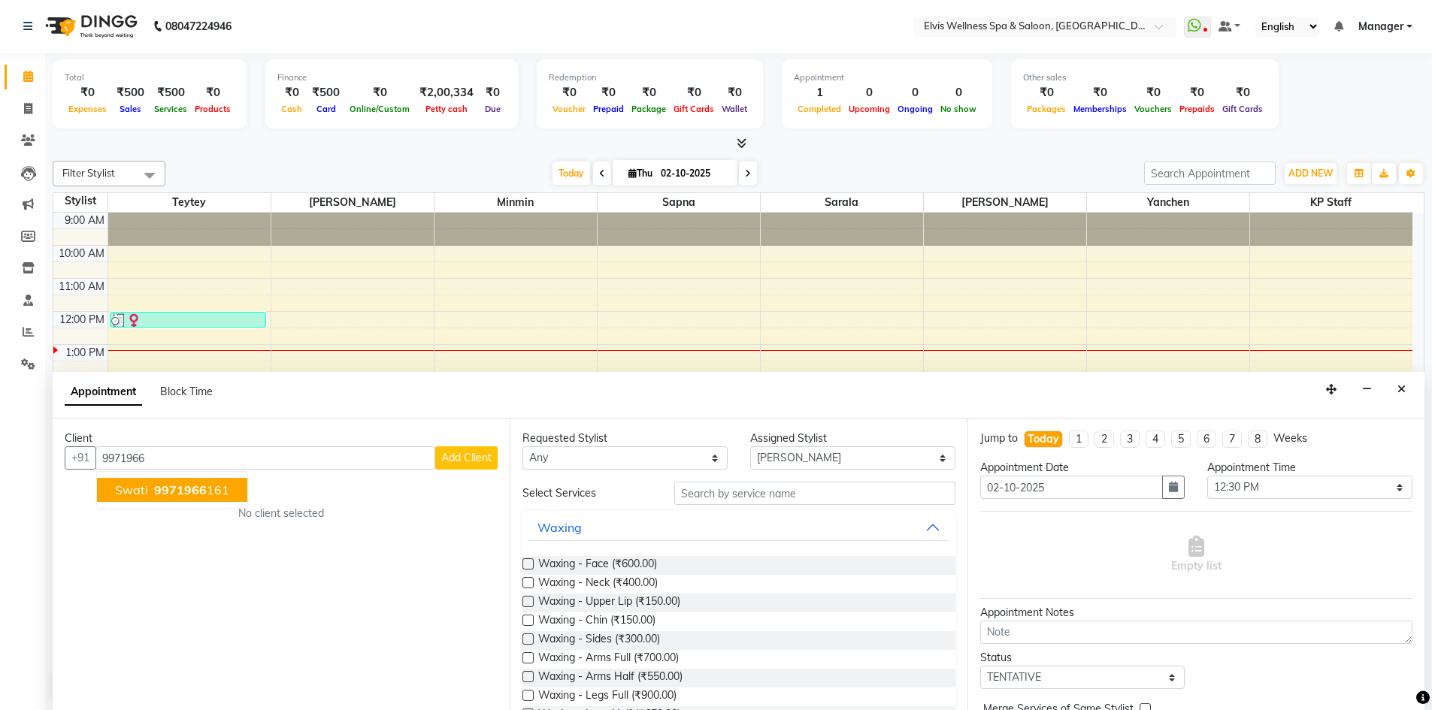
click at [179, 492] on span "9971966" at bounding box center [180, 490] width 53 height 15
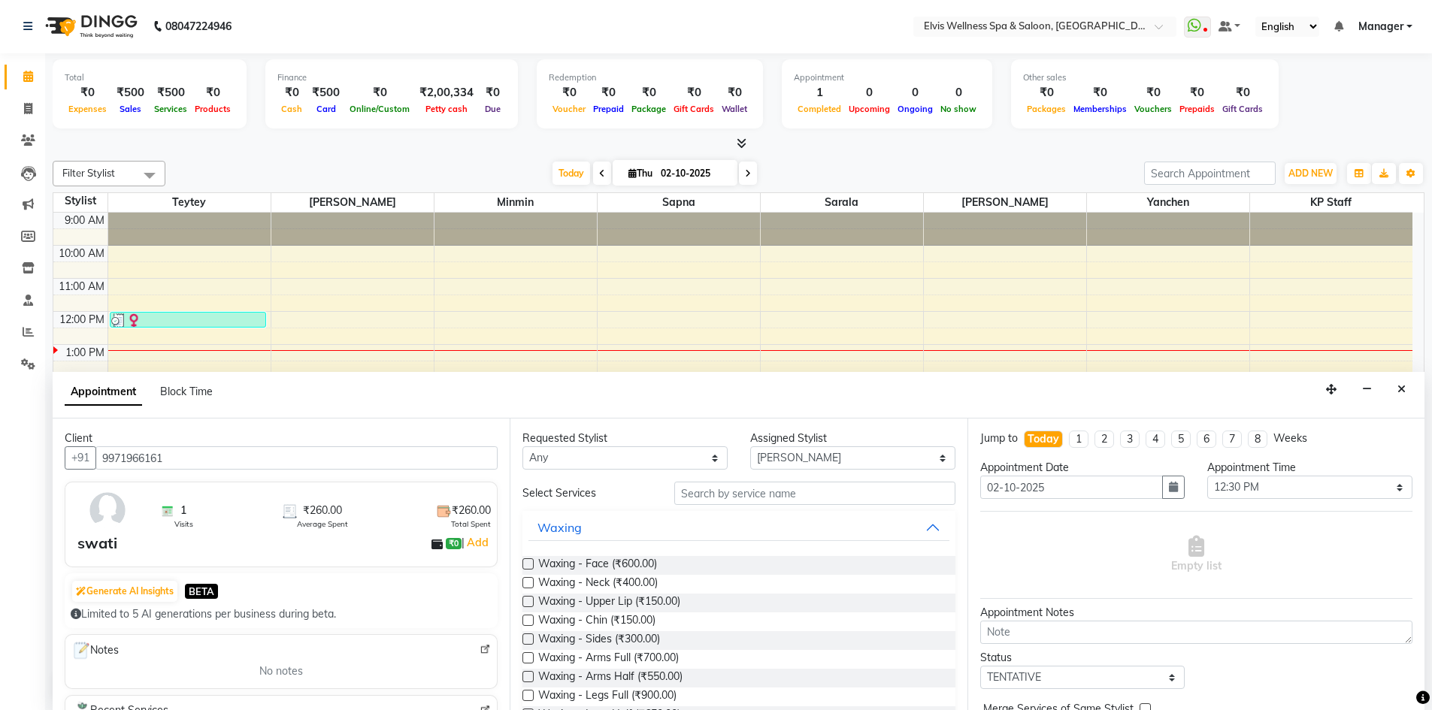
type input "9971966161"
click at [697, 501] on input "text" at bounding box center [814, 493] width 281 height 23
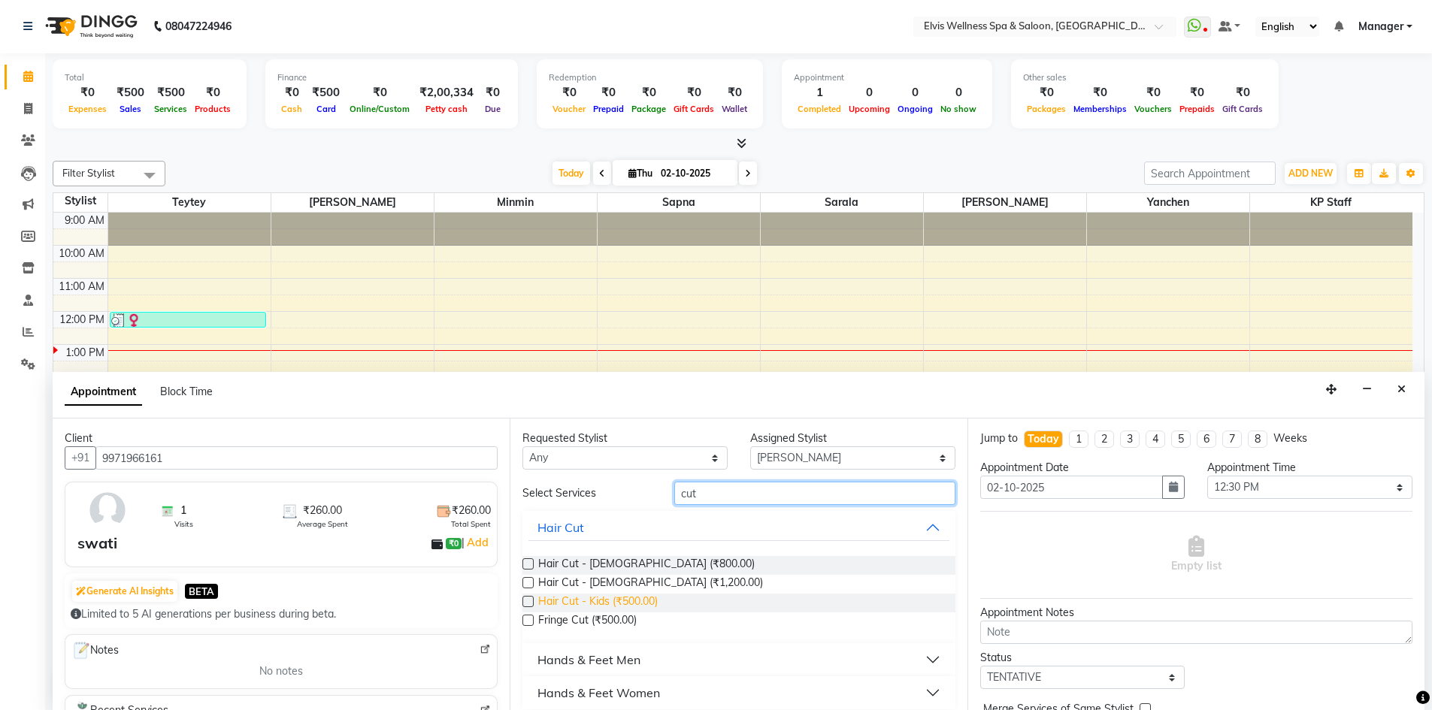
type input "cut"
click at [567, 599] on span "Hair Cut - Kids (₹500.00)" at bounding box center [598, 603] width 120 height 19
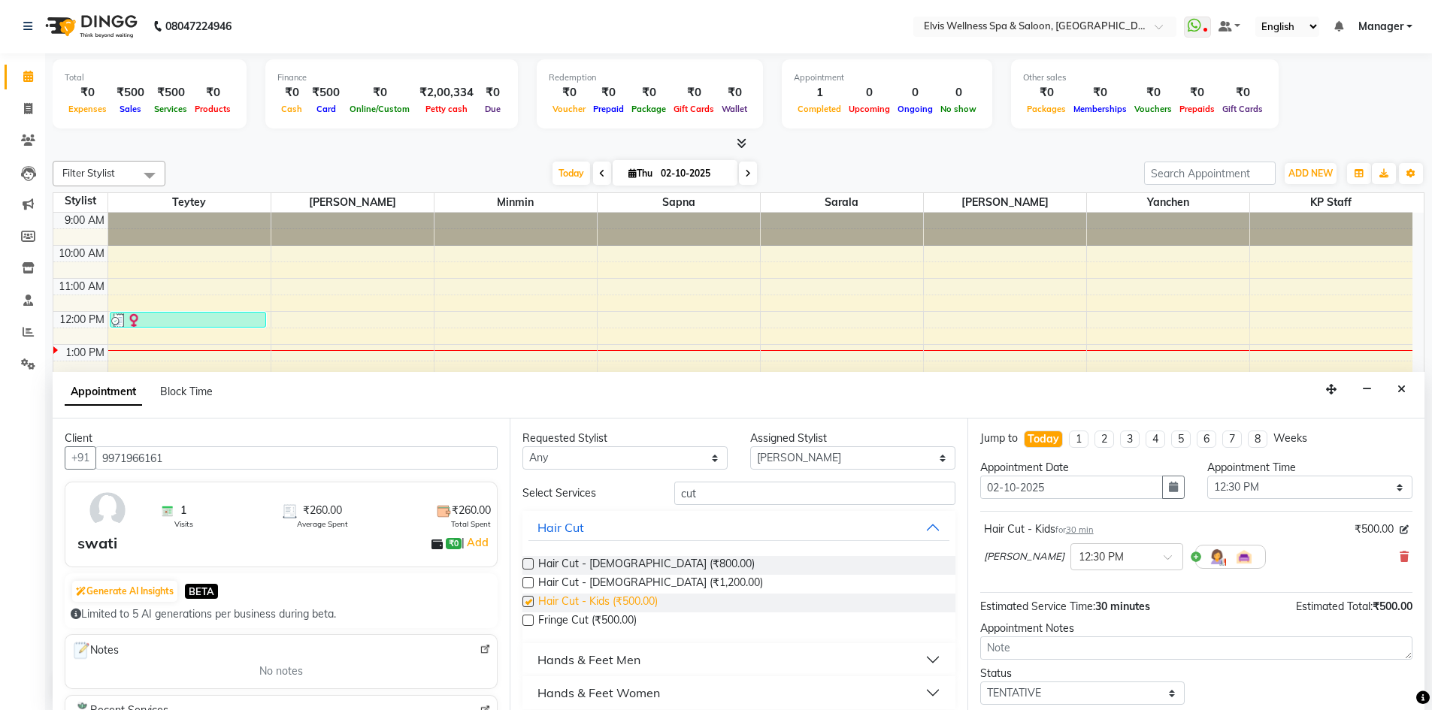
checkbox input "false"
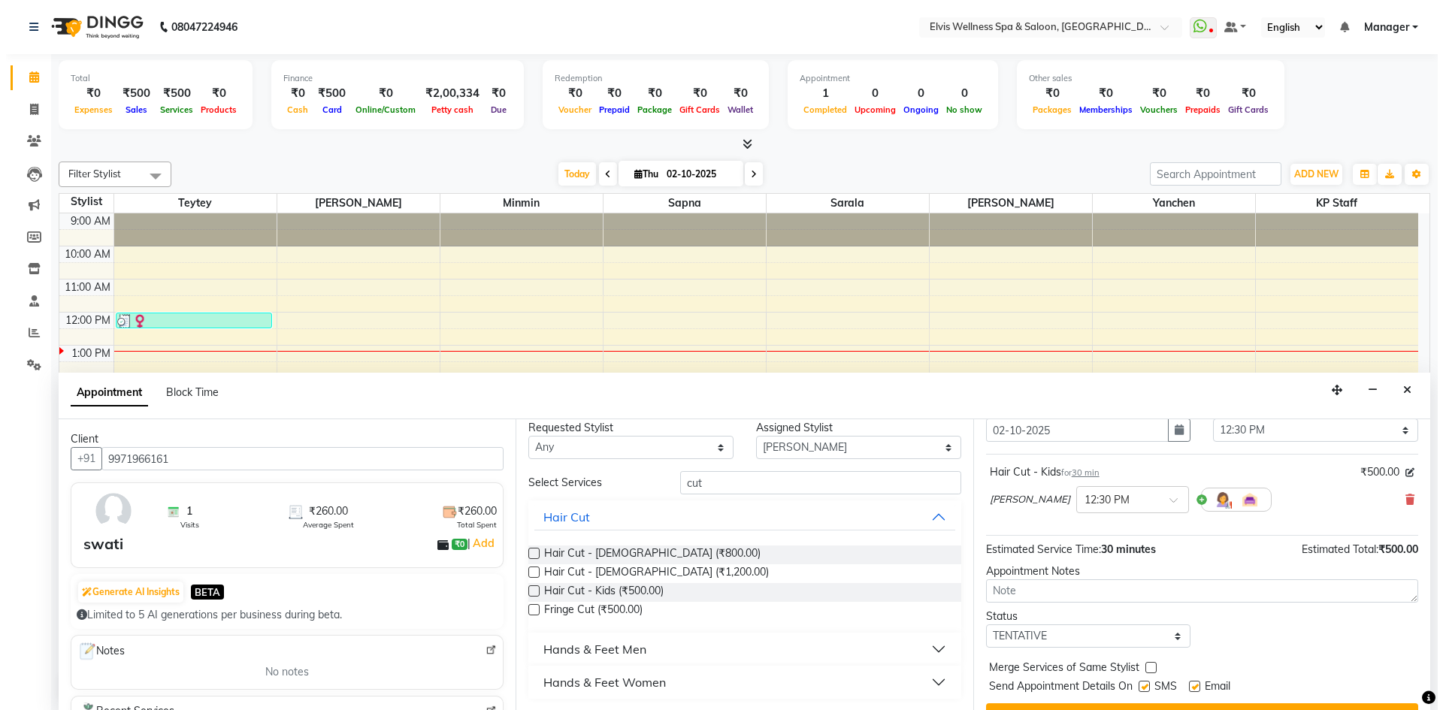
scroll to position [89, 0]
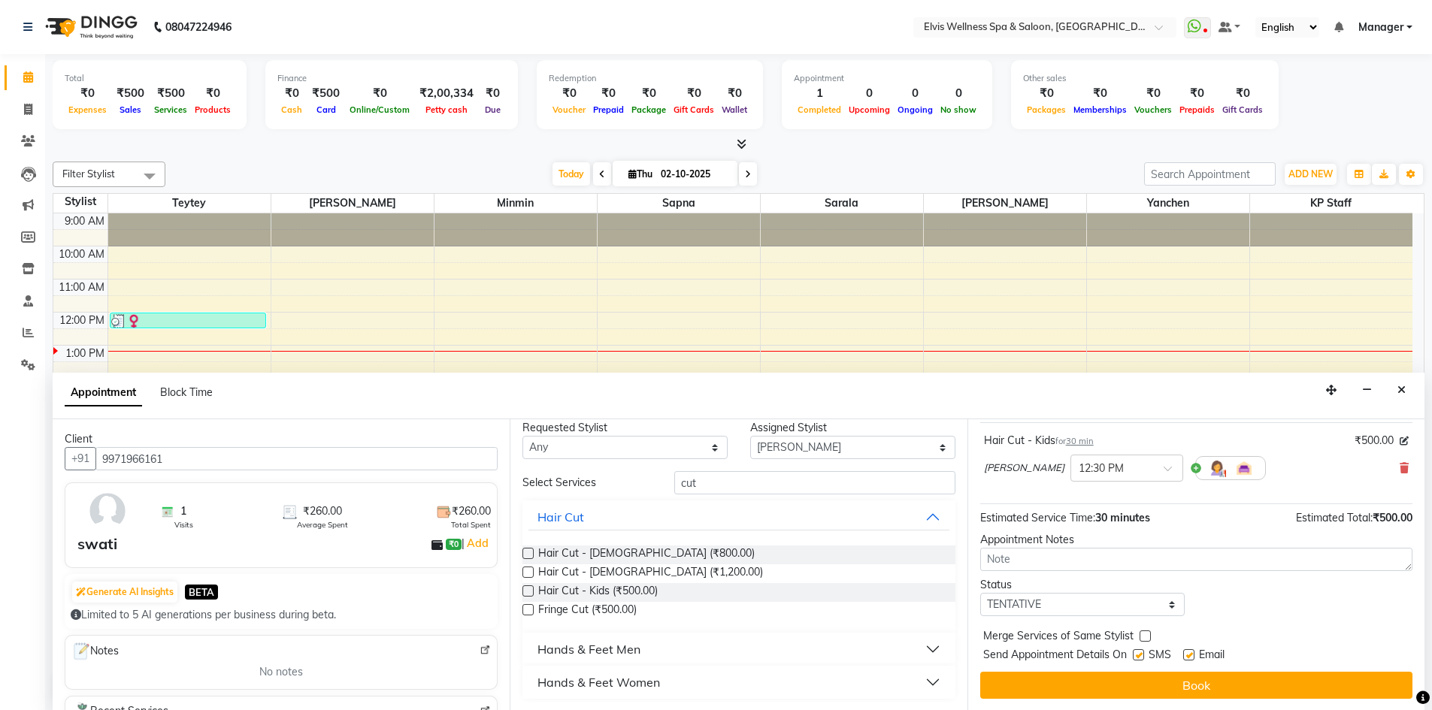
click at [1136, 655] on label at bounding box center [1138, 655] width 11 height 11
click at [1136, 655] on input "checkbox" at bounding box center [1138, 657] width 10 height 10
checkbox input "false"
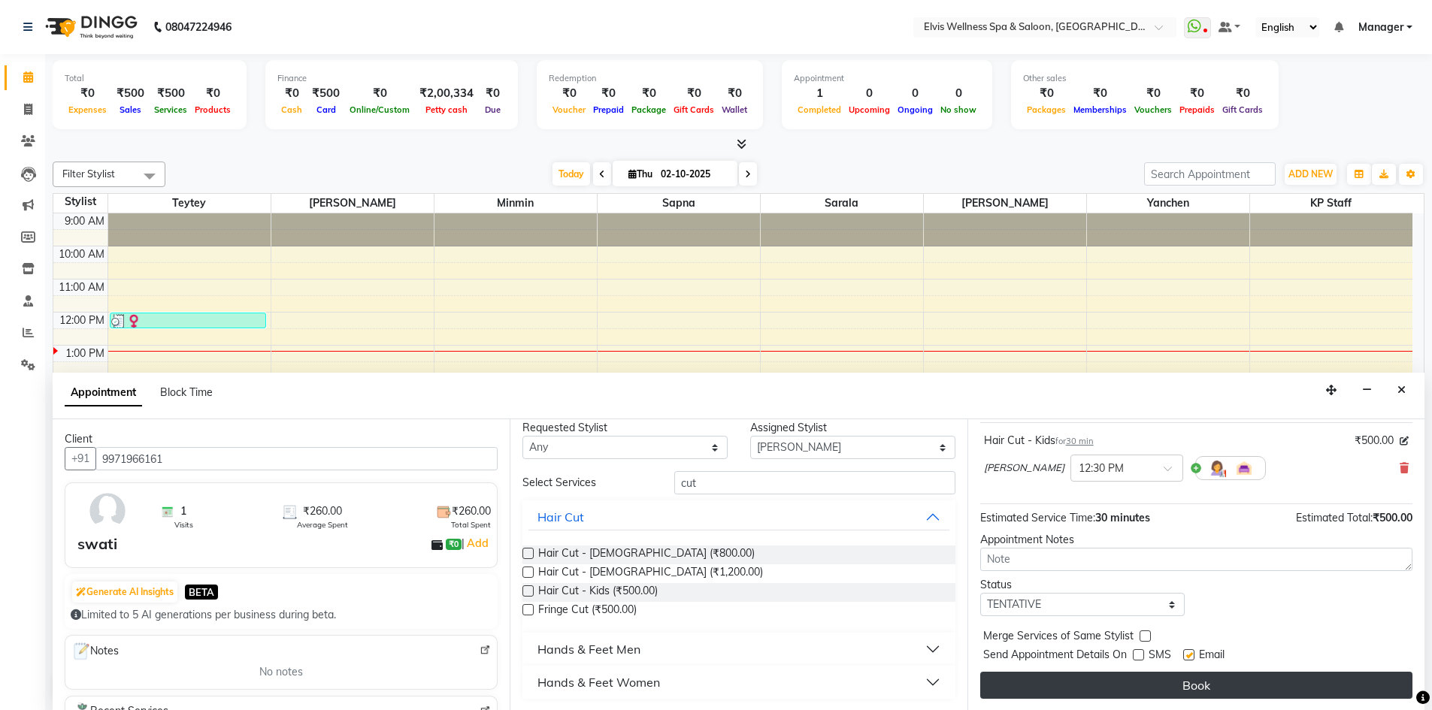
click at [1140, 674] on button "Book" at bounding box center [1196, 685] width 432 height 27
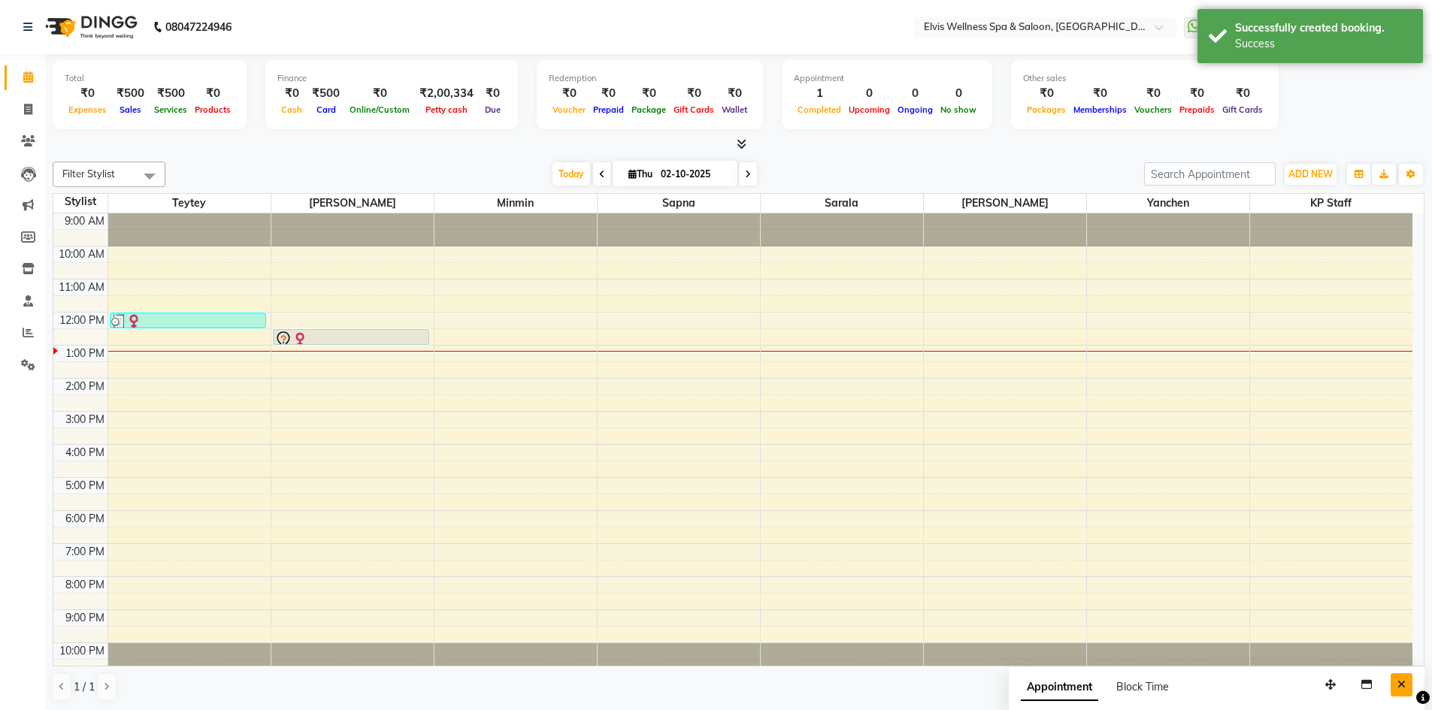
click at [1402, 685] on icon "Close" at bounding box center [1402, 685] width 8 height 11
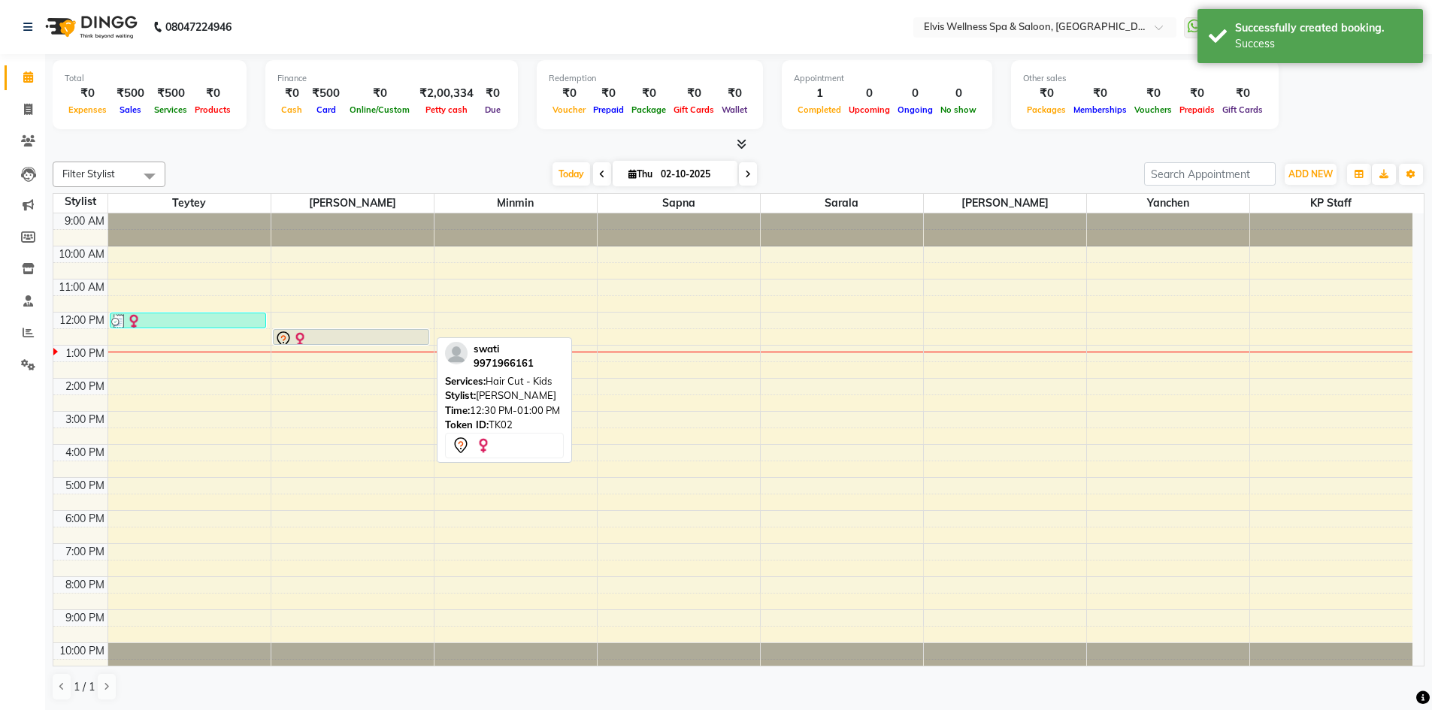
click at [313, 335] on div at bounding box center [351, 340] width 154 height 18
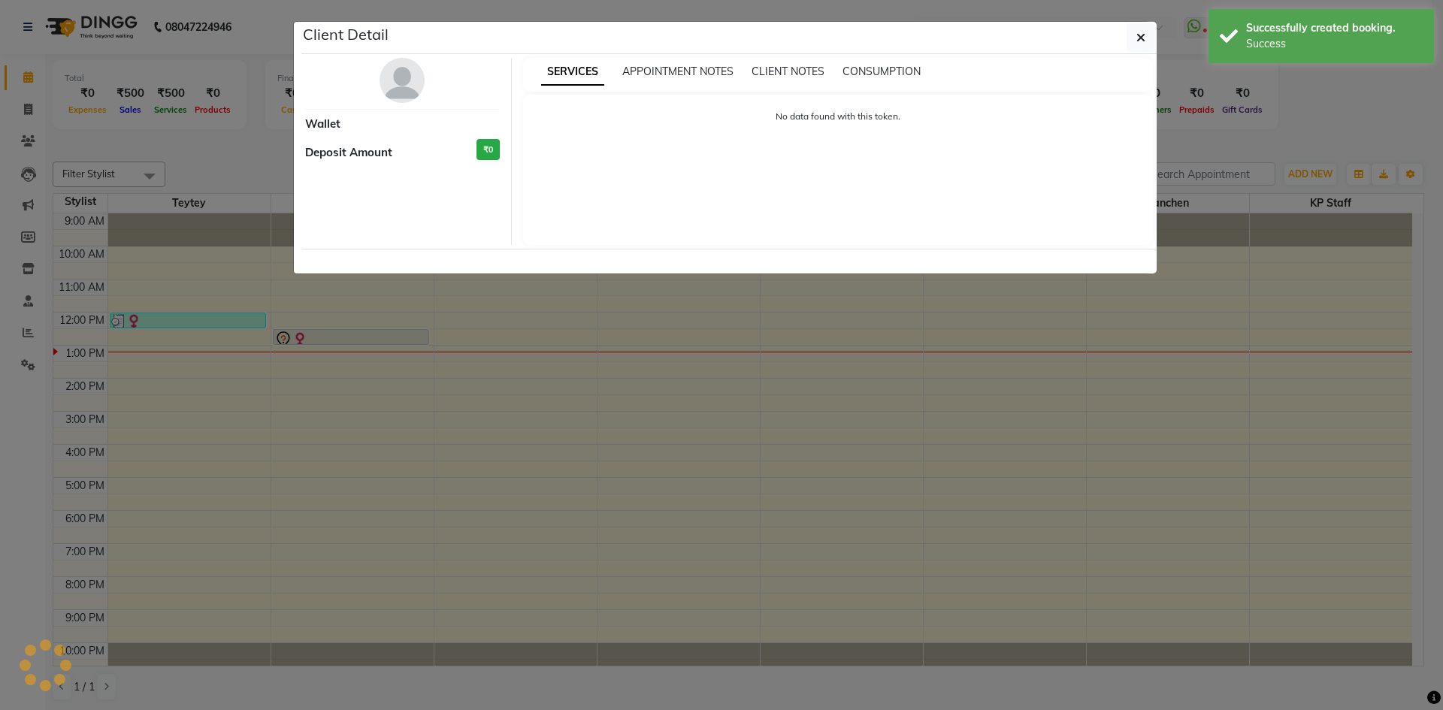
select select "7"
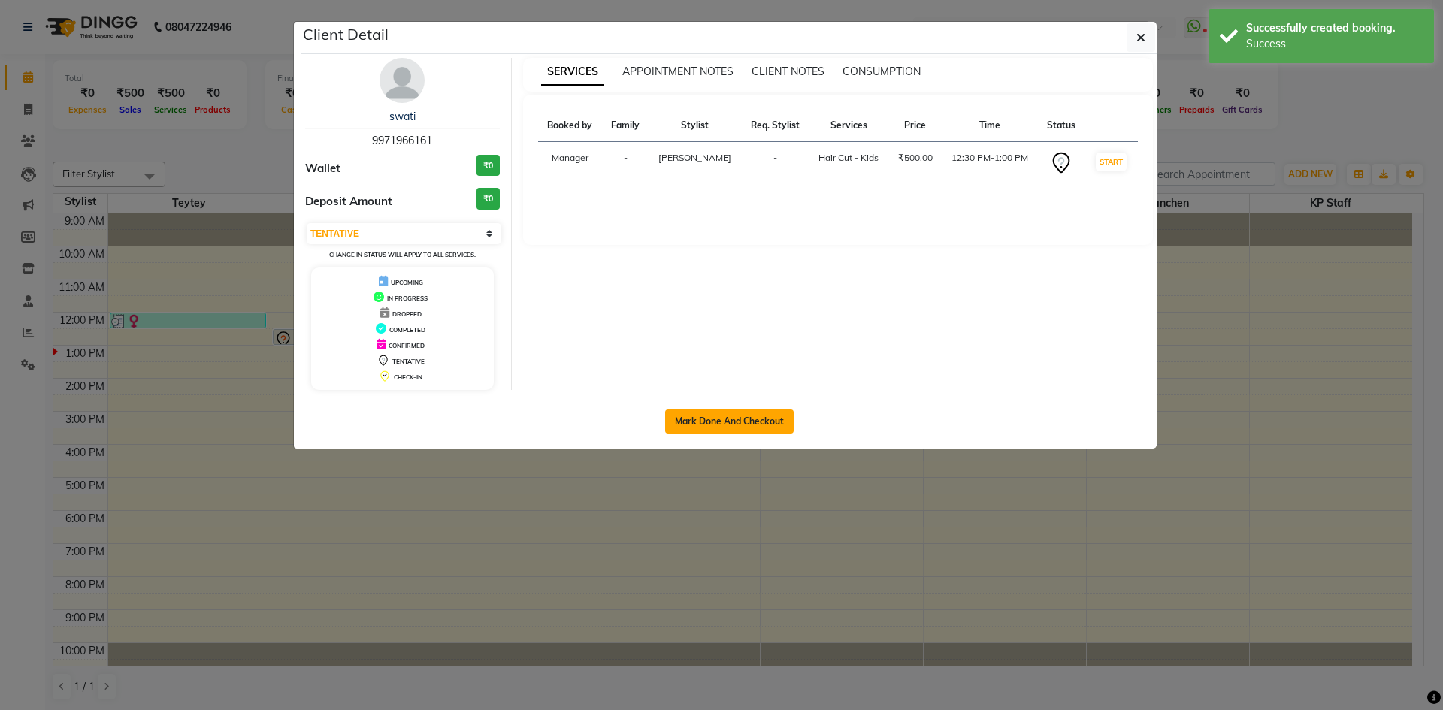
click at [750, 419] on button "Mark Done And Checkout" at bounding box center [729, 422] width 129 height 24
select select "service"
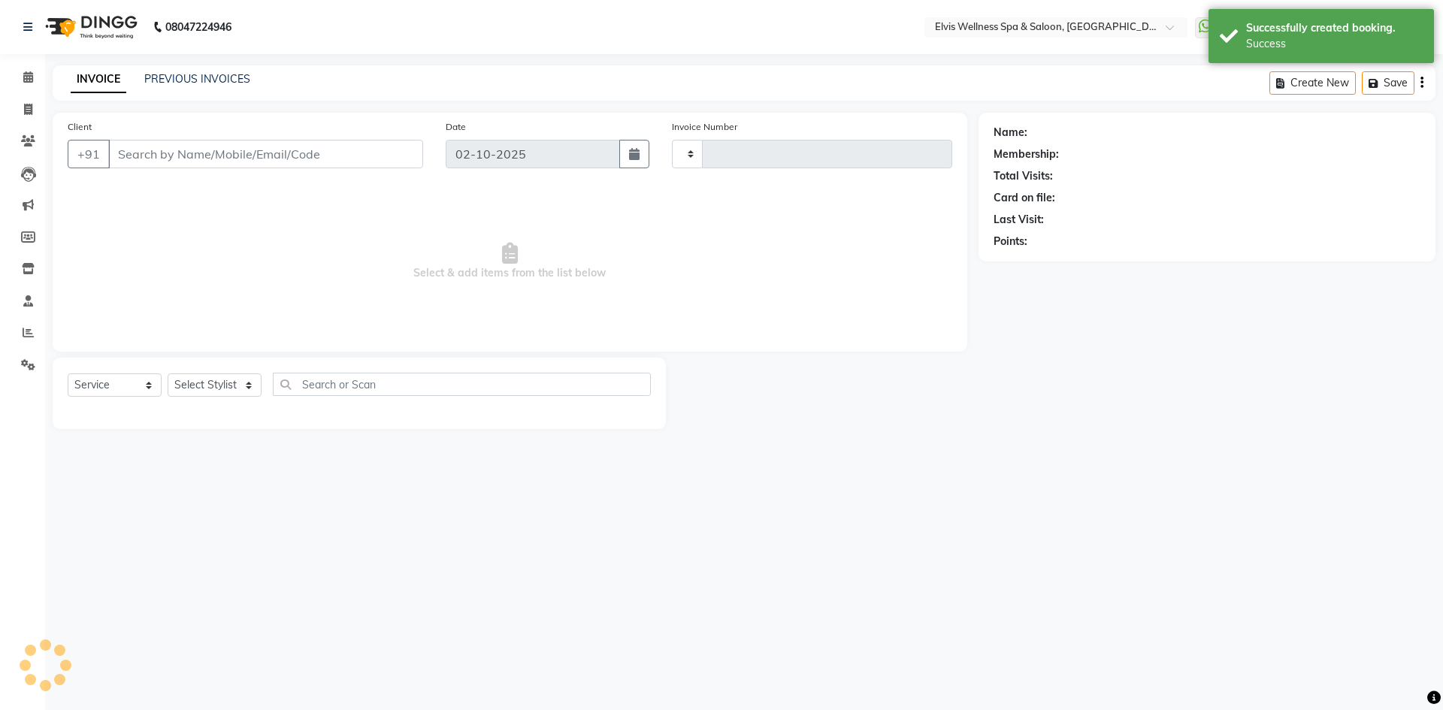
type input "1885"
select select "6269"
type input "9971966161"
select select "46975"
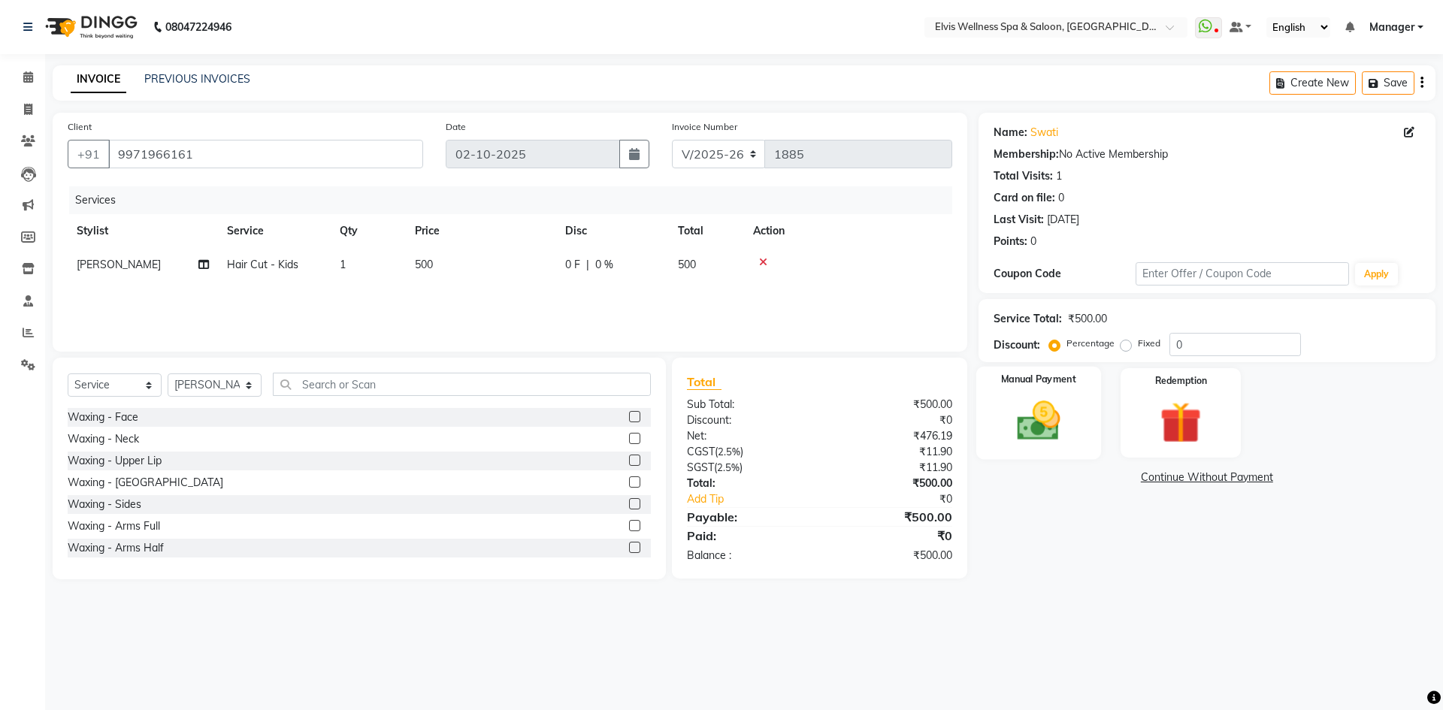
click at [1083, 408] on div "Manual Payment" at bounding box center [1038, 413] width 125 height 92
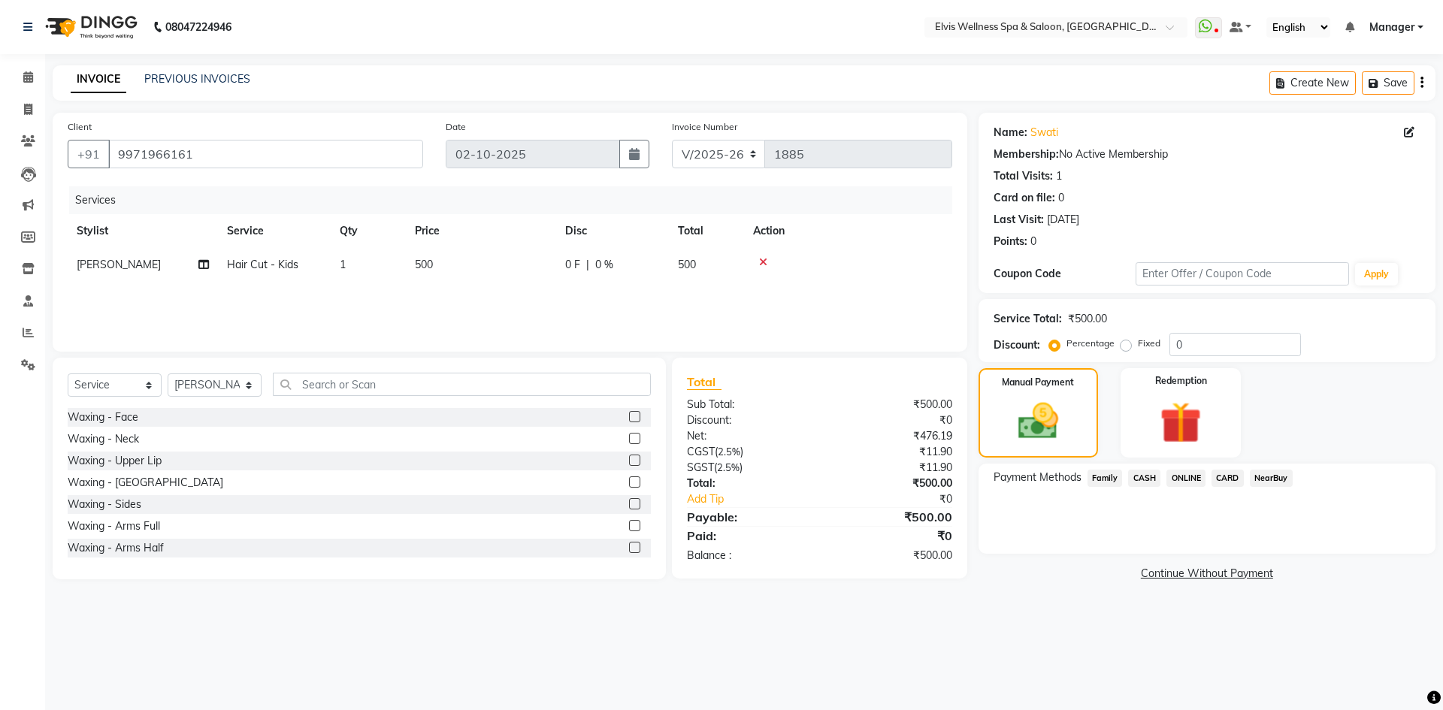
click at [1193, 483] on span "ONLINE" at bounding box center [1186, 478] width 39 height 17
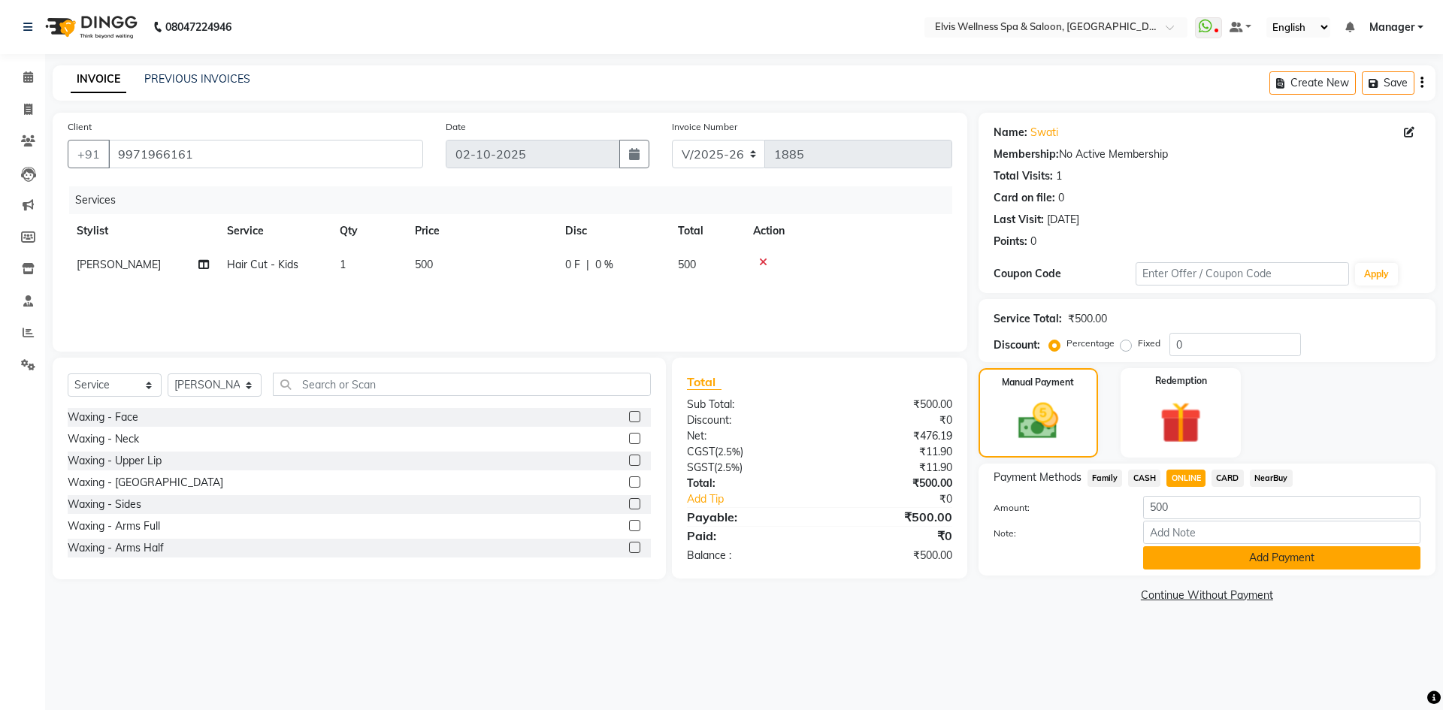
click at [1193, 553] on button "Add Payment" at bounding box center [1281, 558] width 277 height 23
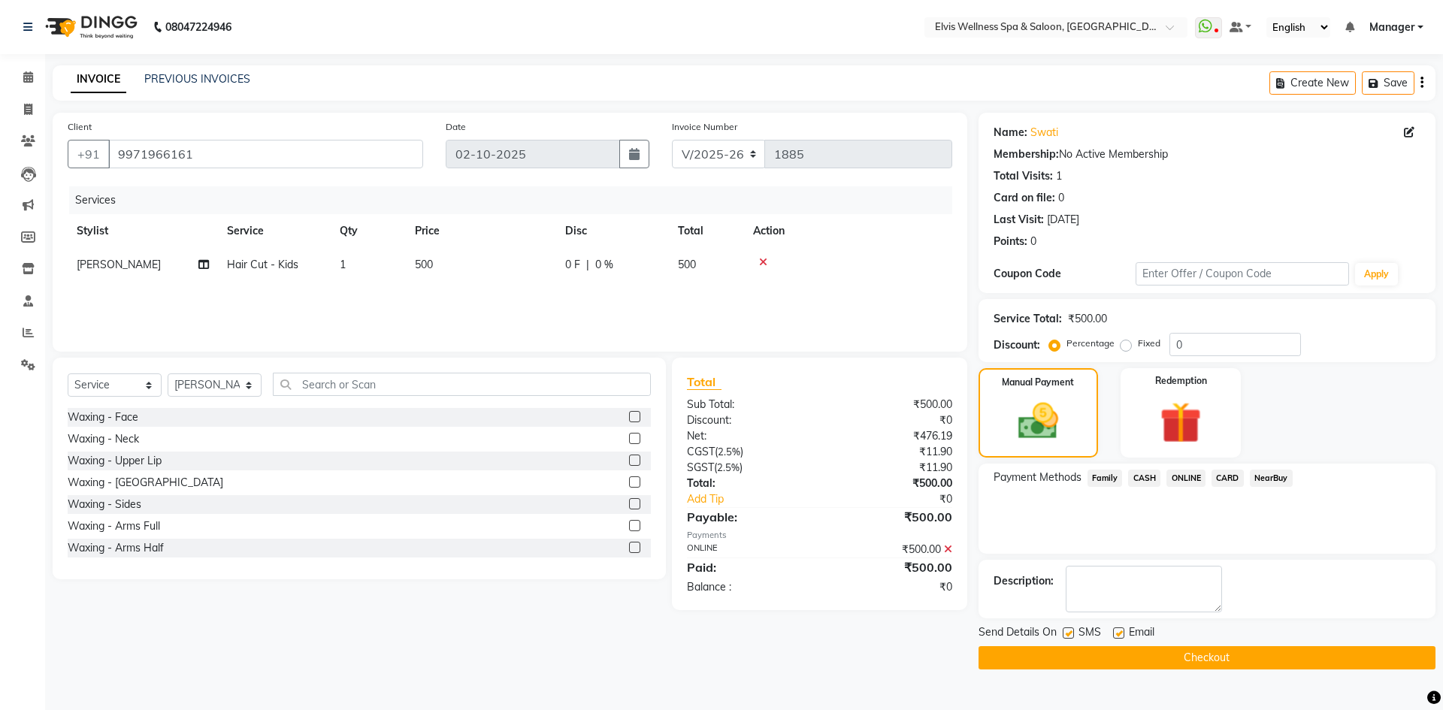
click at [1072, 632] on label at bounding box center [1068, 633] width 11 height 11
click at [1072, 632] on input "checkbox" at bounding box center [1068, 634] width 10 height 10
checkbox input "false"
click at [1074, 650] on button "Checkout" at bounding box center [1207, 658] width 457 height 23
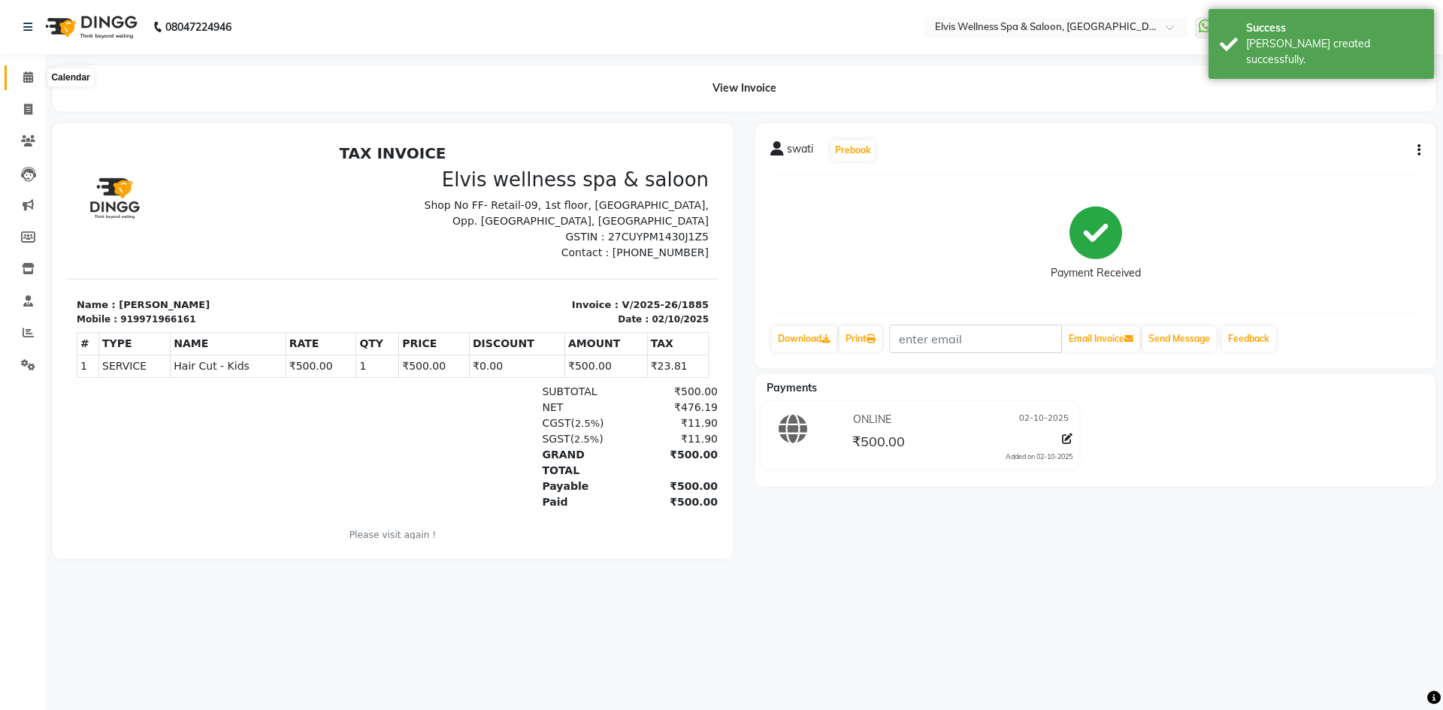
click at [27, 86] on span at bounding box center [28, 77] width 26 height 17
